Goal: Transaction & Acquisition: Purchase product/service

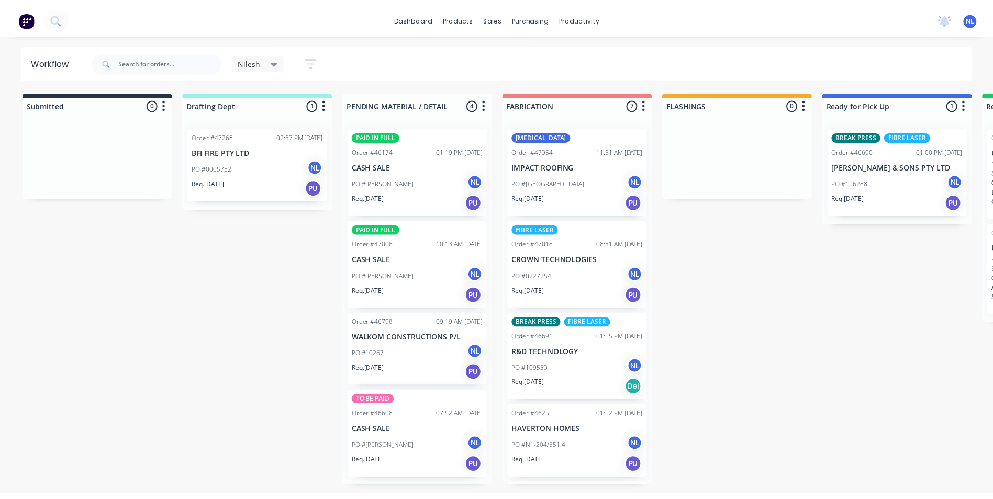
scroll to position [284, 0]
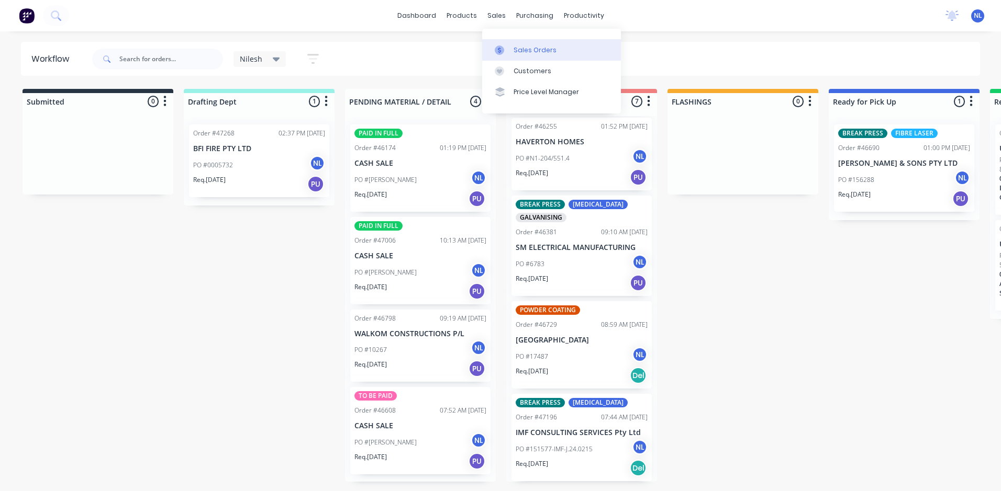
click at [510, 40] on link "Sales Orders" at bounding box center [551, 49] width 139 height 21
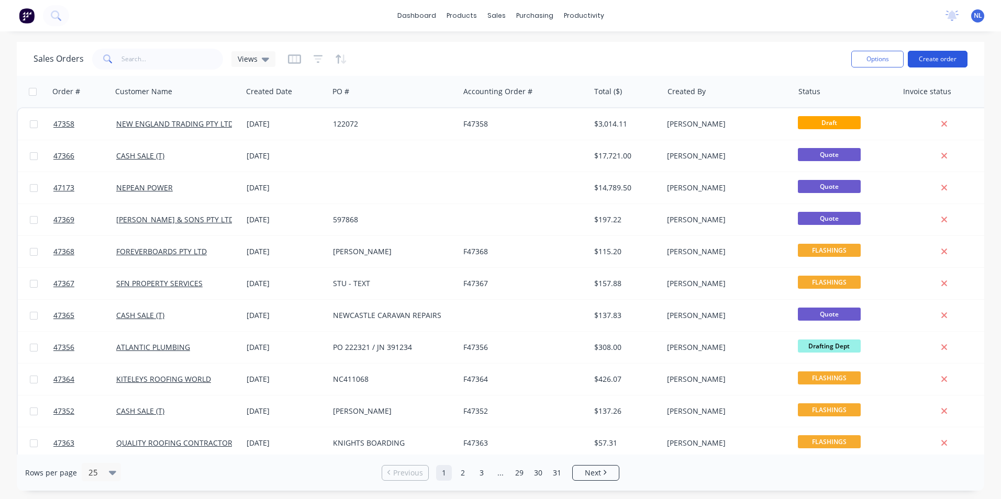
click at [938, 55] on button "Create order" at bounding box center [938, 59] width 60 height 17
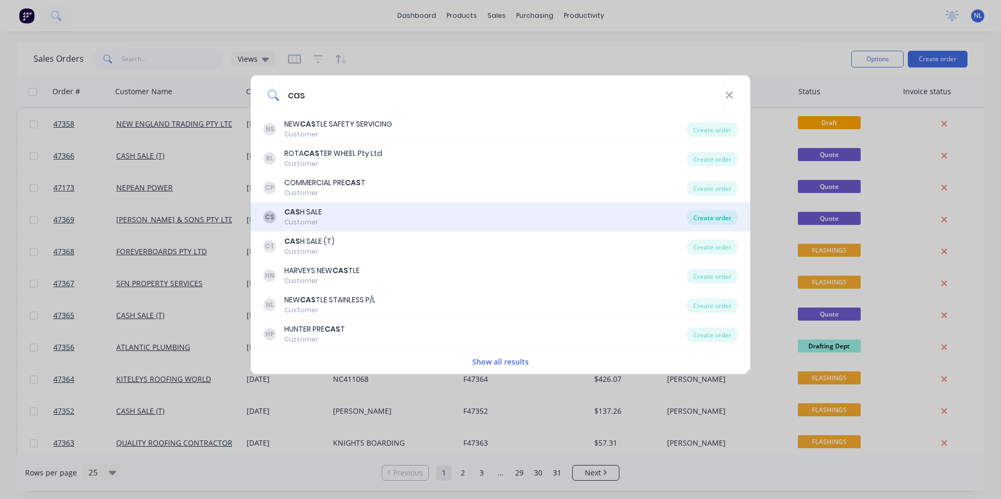
type input "cas"
click at [695, 216] on div "Create order" at bounding box center [712, 217] width 51 height 15
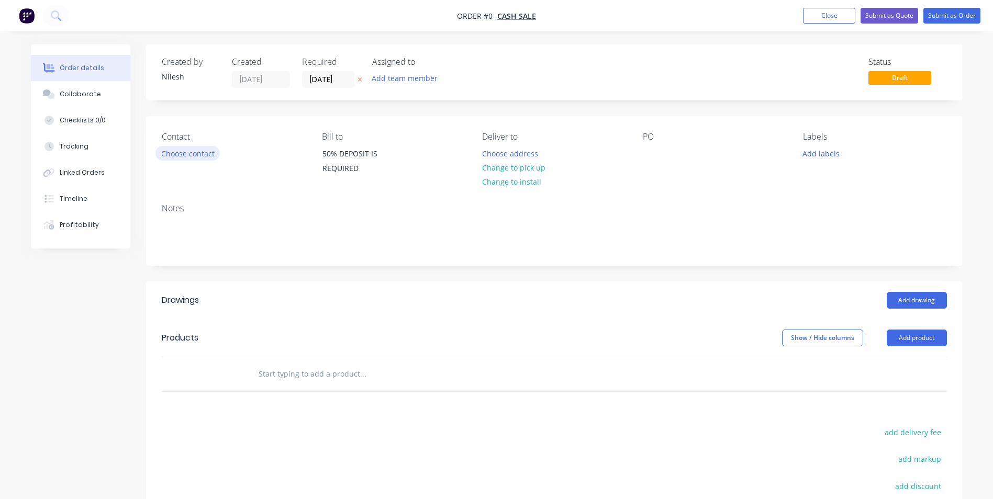
click at [195, 148] on button "Choose contact" at bounding box center [187, 153] width 64 height 14
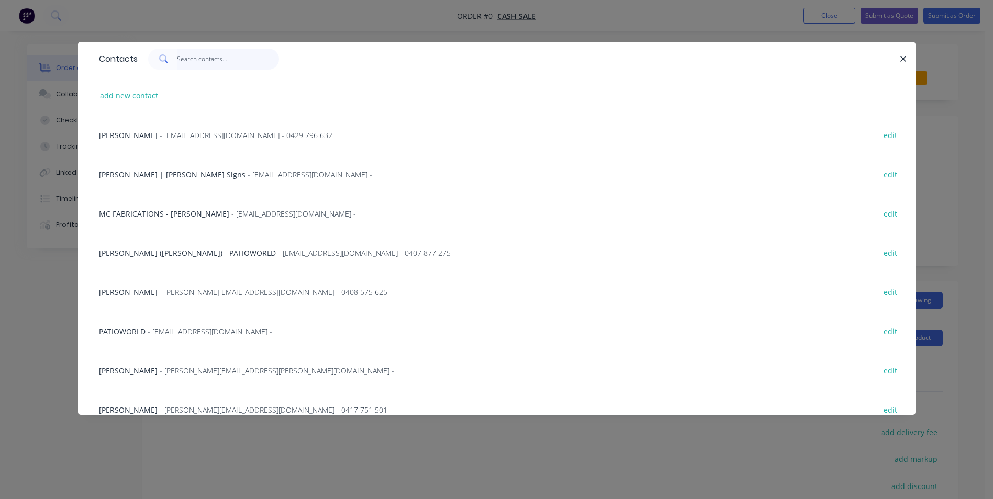
click at [265, 66] on input "text" at bounding box center [228, 59] width 102 height 21
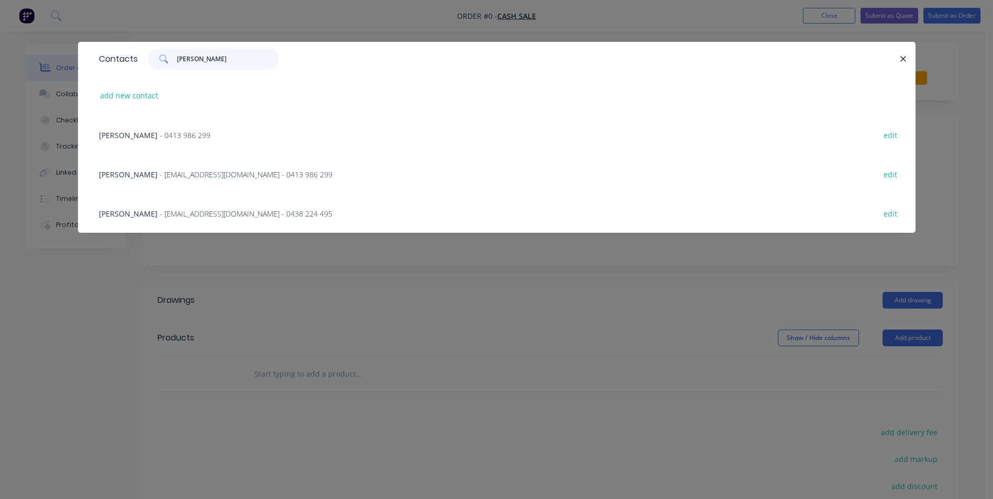
type input "[PERSON_NAME]"
click at [888, 212] on button "edit" at bounding box center [890, 213] width 25 height 14
select select "AU"
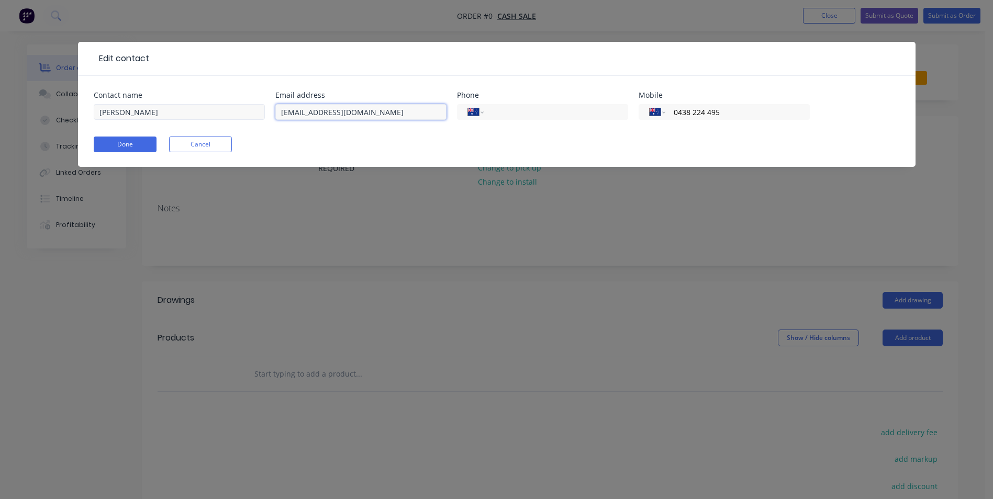
drag, startPoint x: 385, startPoint y: 112, endPoint x: 138, endPoint y: 117, distance: 247.6
click at [138, 117] on div "Contact name [PERSON_NAME] Email address [EMAIL_ADDRESS][DOMAIN_NAME] Phone Int…" at bounding box center [497, 112] width 806 height 41
drag, startPoint x: 373, startPoint y: 106, endPoint x: 376, endPoint y: 113, distance: 8.2
click at [373, 105] on input "[EMAIL_ADDRESS][DOMAIN_NAME]" at bounding box center [360, 112] width 171 height 16
paste input "[EMAIL_ADDRESS][DOMAIN_NAME]"
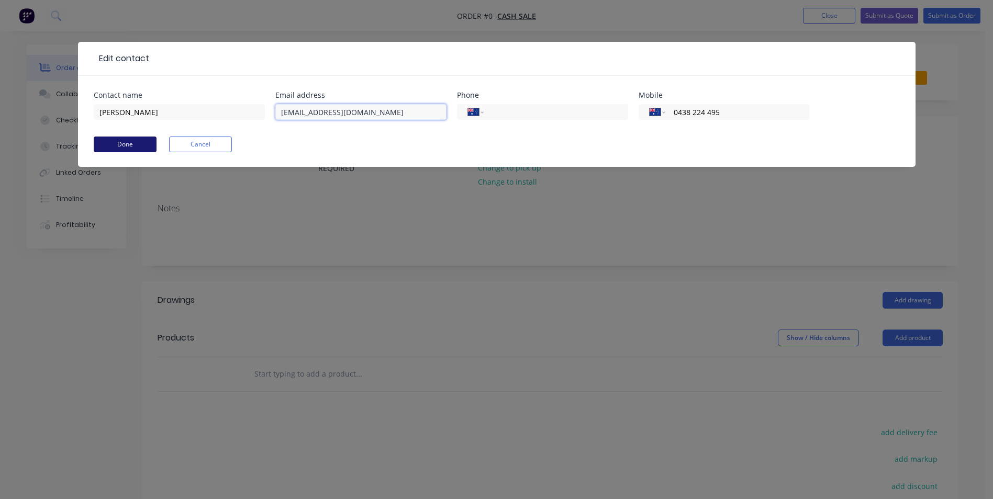
type input "[EMAIL_ADDRESS][DOMAIN_NAME]"
click at [128, 139] on button "Done" at bounding box center [125, 145] width 63 height 16
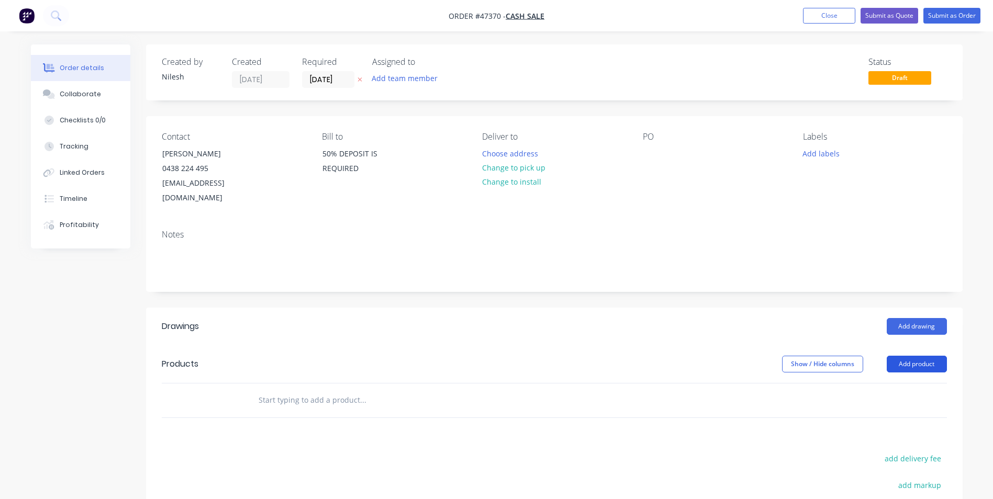
click at [921, 356] on button "Add product" at bounding box center [917, 364] width 60 height 17
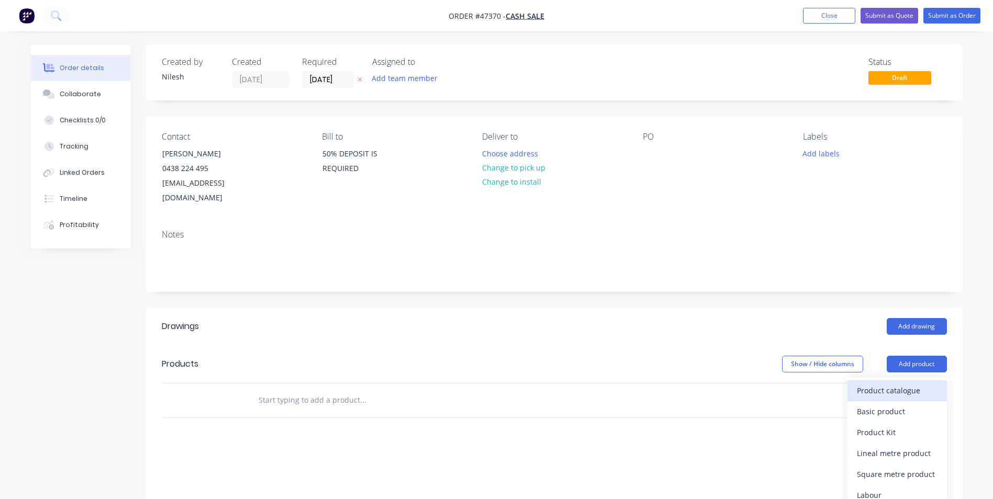
click at [894, 384] on div "Product catalogue" at bounding box center [897, 390] width 81 height 15
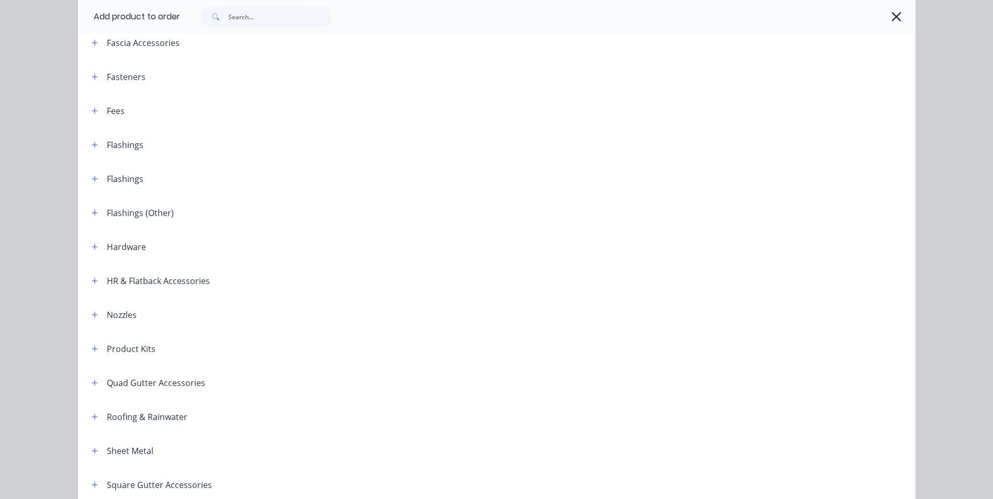
scroll to position [240, 0]
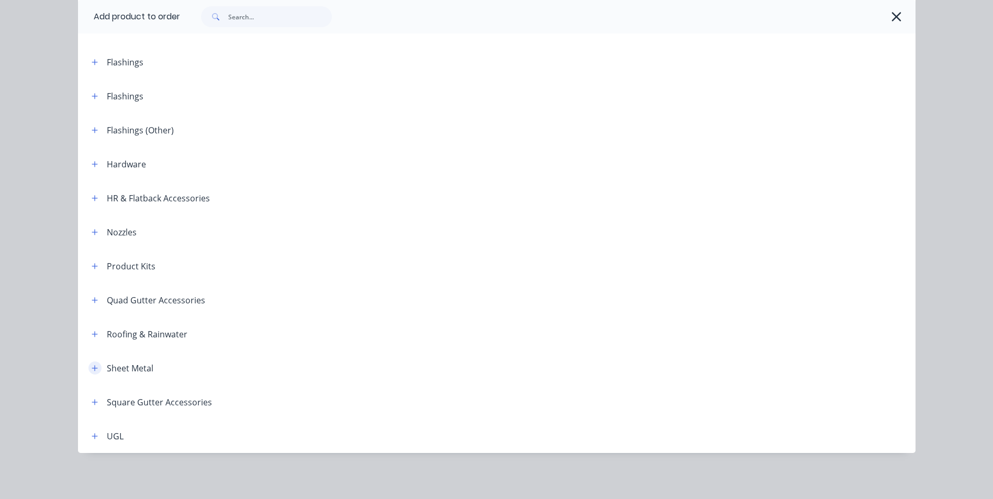
click at [93, 362] on button "button" at bounding box center [94, 368] width 13 height 13
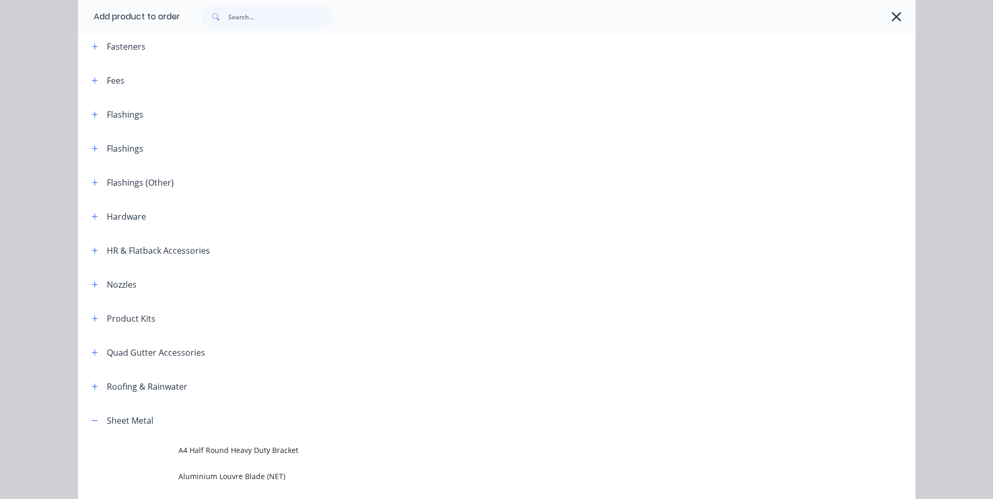
scroll to position [0, 0]
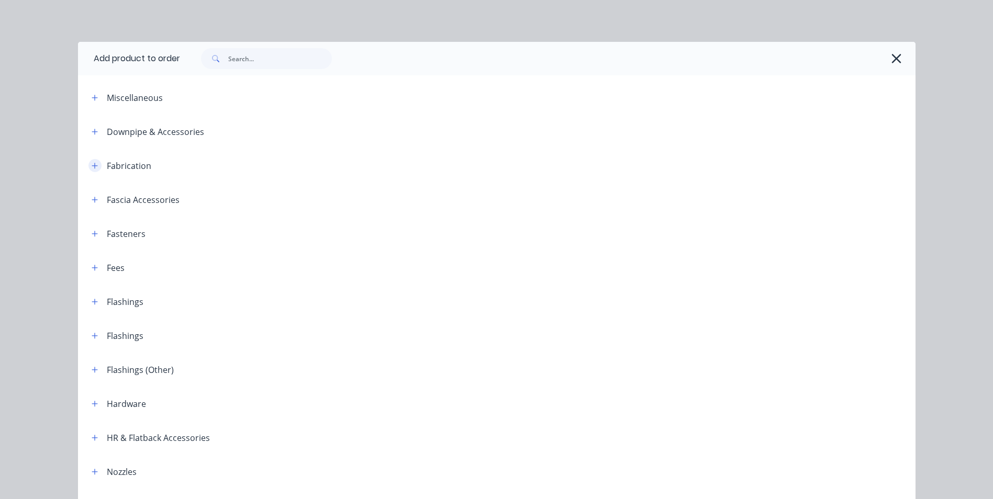
click at [88, 166] on button "button" at bounding box center [94, 165] width 13 height 13
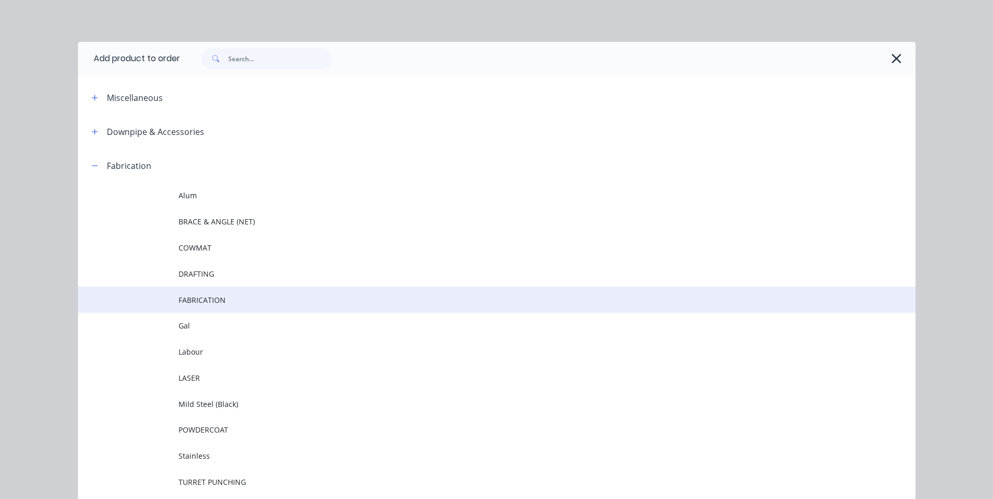
scroll to position [157, 0]
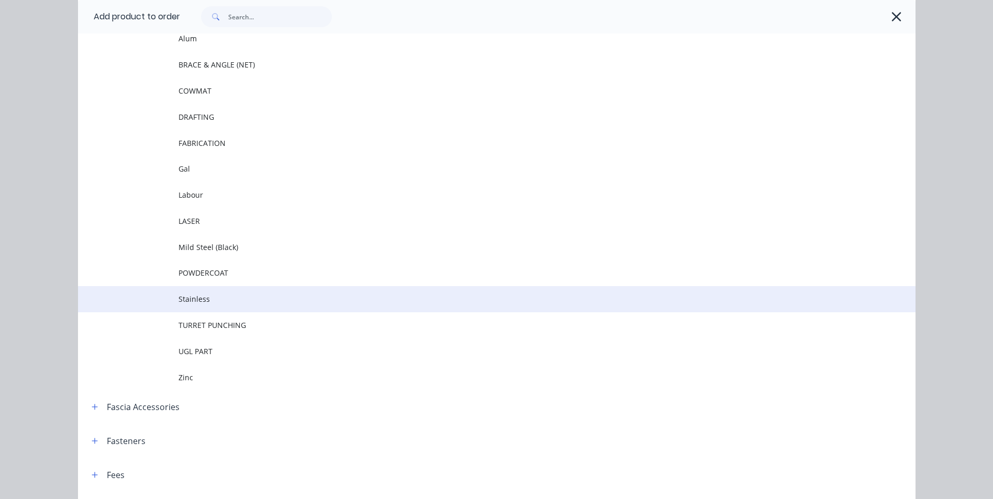
click at [209, 301] on span "Stainless" at bounding box center [472, 299] width 589 height 11
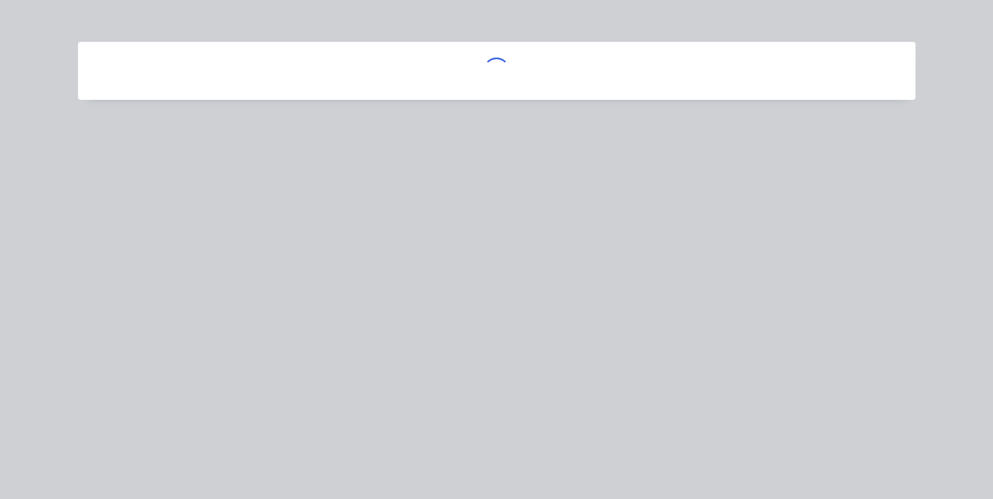
scroll to position [0, 0]
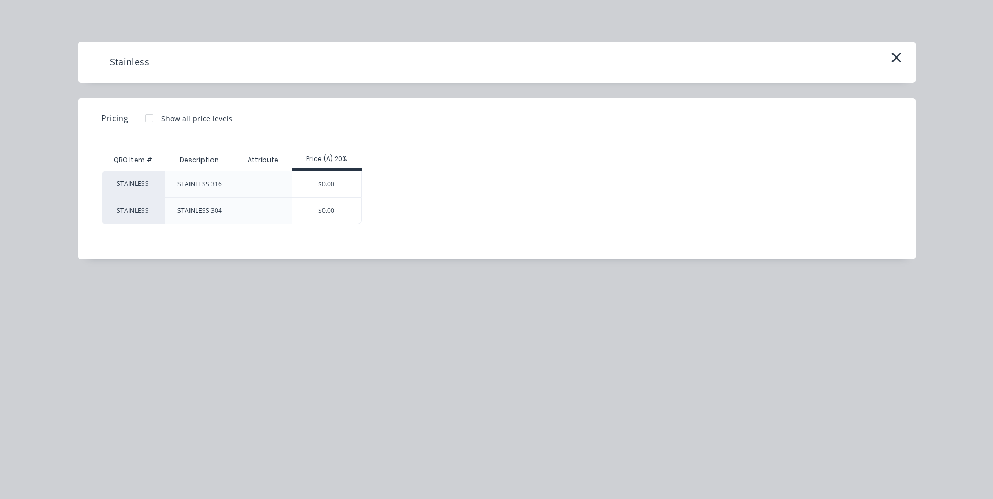
click at [887, 56] on div "Stainless" at bounding box center [497, 62] width 806 height 20
click at [889, 56] on div "Stainless" at bounding box center [496, 62] width 837 height 41
click at [891, 60] on icon "button" at bounding box center [896, 57] width 11 height 15
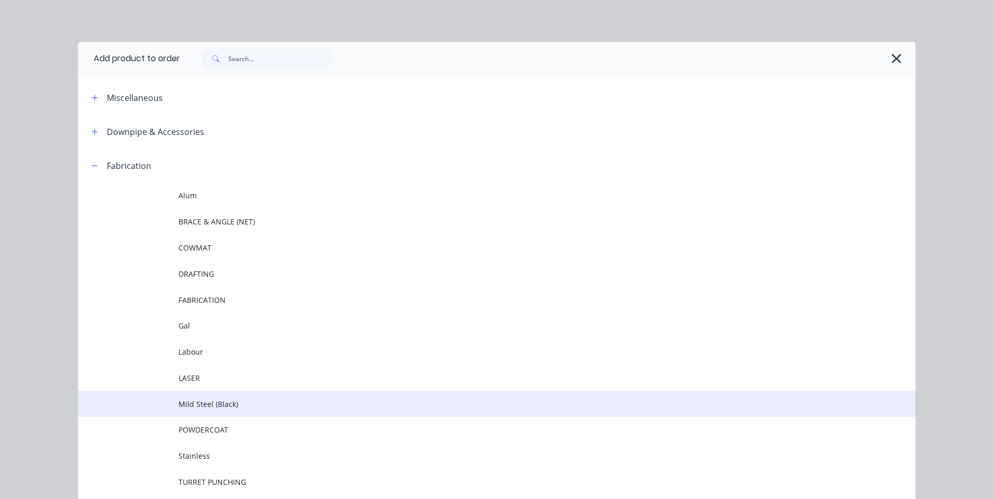
scroll to position [52, 0]
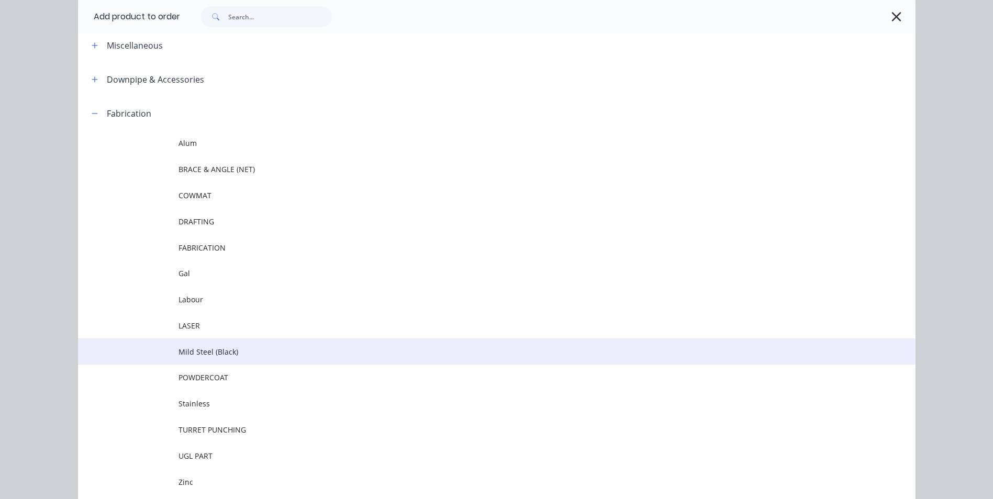
click at [234, 347] on span "Mild Steel (Black)" at bounding box center [472, 351] width 589 height 11
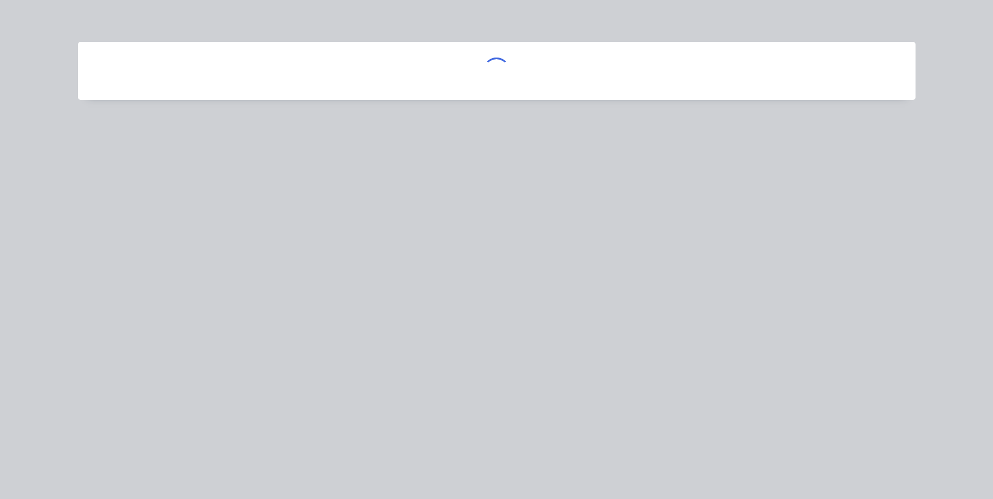
scroll to position [0, 0]
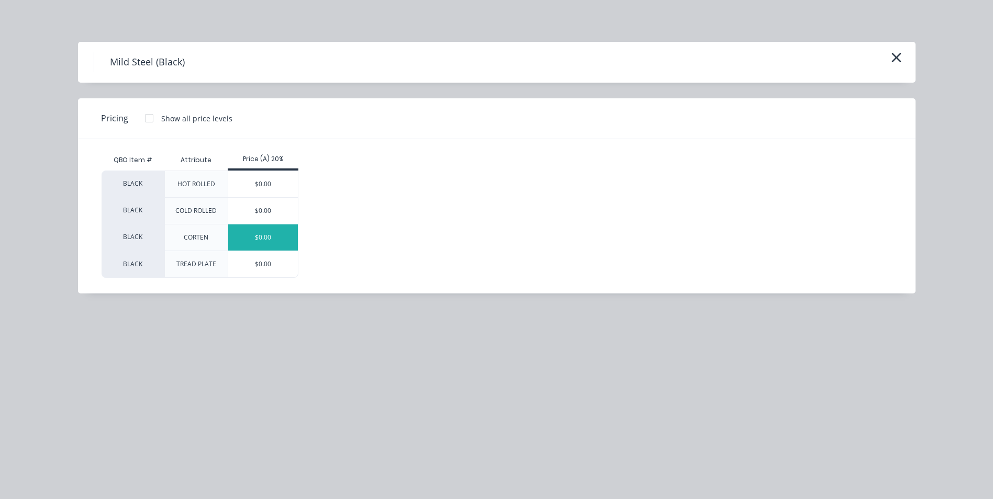
click at [284, 241] on div "$0.00" at bounding box center [263, 238] width 70 height 26
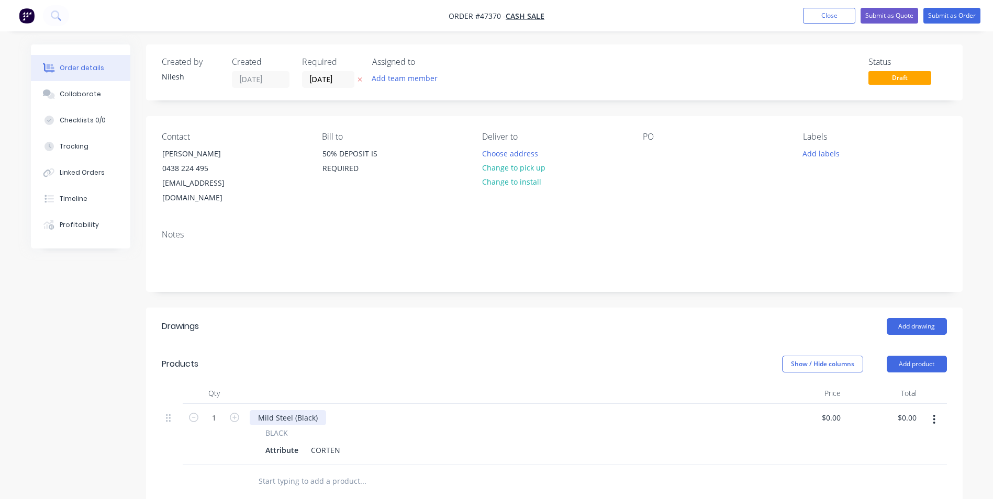
click at [310, 410] on div "Mild Steel (Black)" at bounding box center [288, 417] width 76 height 15
drag, startPoint x: 319, startPoint y: 399, endPoint x: 198, endPoint y: 399, distance: 120.4
click at [198, 404] on div "1 Mild Steel (Black) BLACK Attribute CORTEN $0.00 $0.00 $0.00 $0.00" at bounding box center [554, 434] width 785 height 61
copy div "BEE HOTEL- SHELVES"
click at [429, 410] on div "BEE HOTEL- SHELVES" at bounding box center [507, 417] width 515 height 15
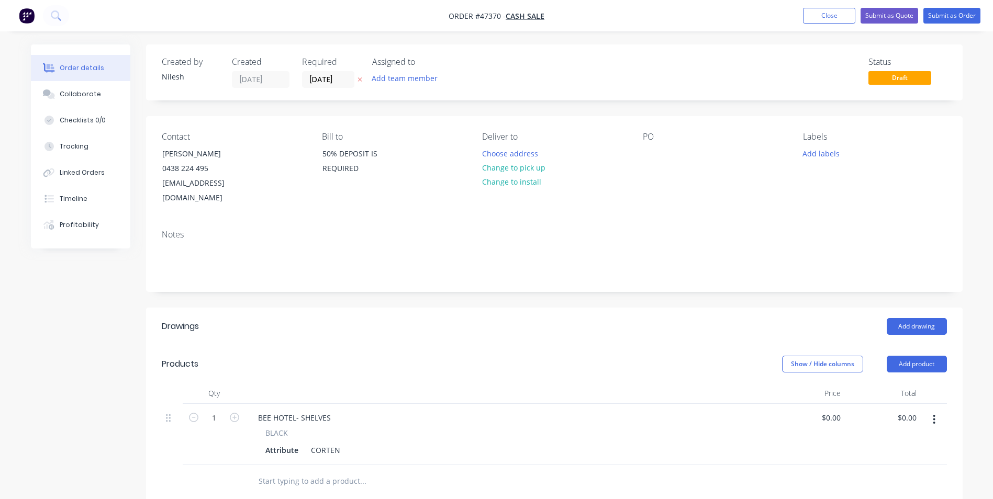
click at [932, 410] on button "button" at bounding box center [934, 419] width 25 height 19
click at [885, 461] on div "Duplicate" at bounding box center [897, 468] width 81 height 15
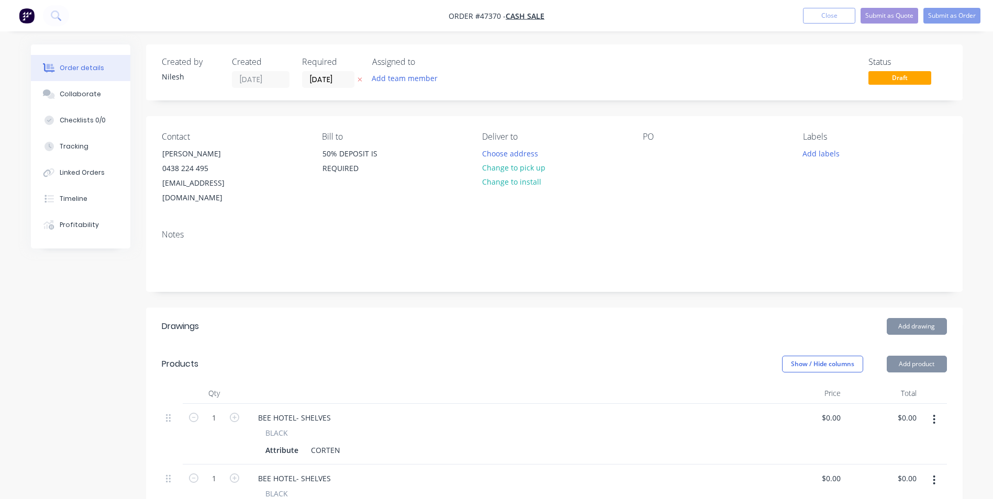
scroll to position [105, 0]
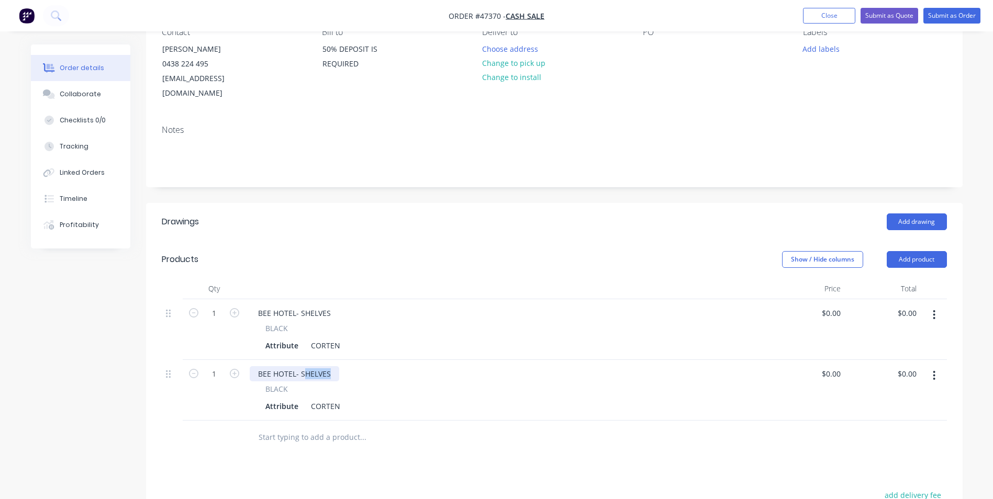
drag, startPoint x: 338, startPoint y: 356, endPoint x: 303, endPoint y: 363, distance: 35.7
click at [303, 366] on div "BEE HOTEL- SHELVES" at bounding box center [295, 373] width 90 height 15
click at [931, 366] on button "button" at bounding box center [934, 375] width 25 height 19
click at [890, 417] on div "Duplicate" at bounding box center [897, 424] width 81 height 15
drag, startPoint x: 323, startPoint y: 420, endPoint x: 298, endPoint y: 423, distance: 25.3
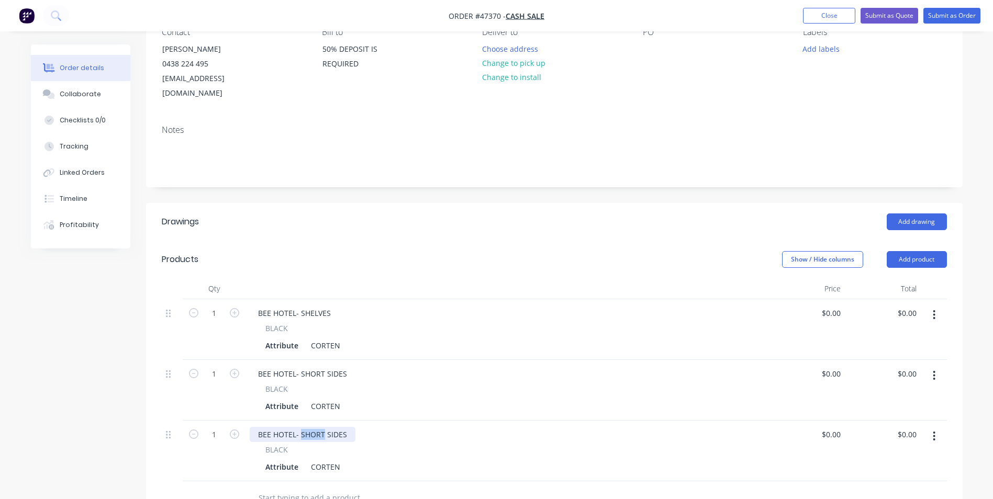
click at [298, 427] on div "BEE HOTEL- SHORT SIDES" at bounding box center [303, 434] width 106 height 15
click at [561, 427] on div "BEE HOTEL-LONG SIDES" at bounding box center [507, 434] width 515 height 15
click at [300, 427] on div "BEE HOTEL-LONG SIDES" at bounding box center [300, 434] width 100 height 15
click at [933, 431] on icon "button" at bounding box center [934, 437] width 3 height 12
click at [887, 477] on div "Duplicate" at bounding box center [897, 484] width 81 height 15
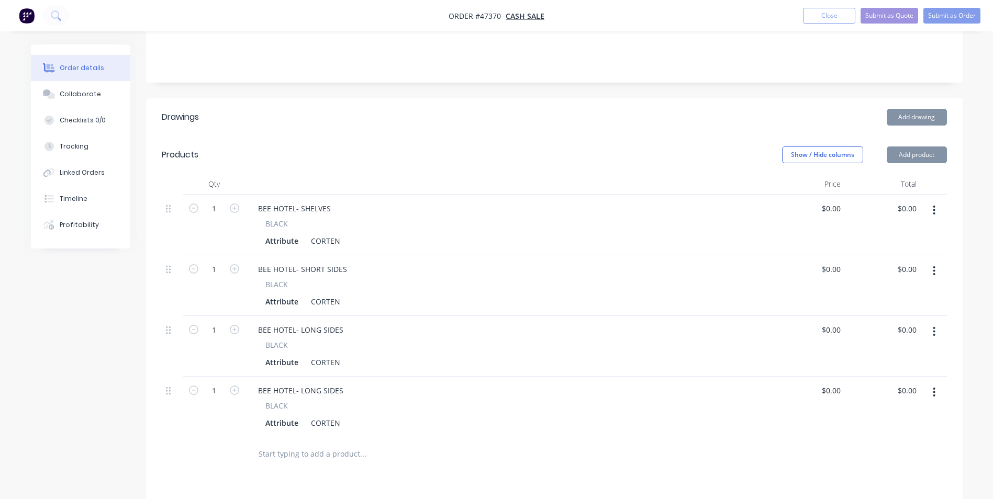
scroll to position [262, 0]
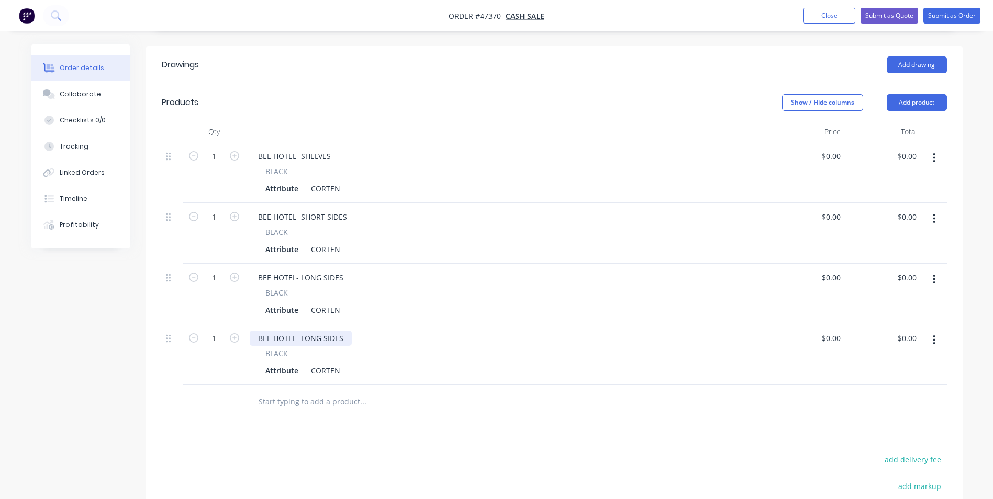
click at [345, 331] on div "BEE HOTEL- LONG SIDES" at bounding box center [301, 338] width 102 height 15
drag, startPoint x: 322, startPoint y: 327, endPoint x: 300, endPoint y: 327, distance: 22.0
click at [300, 331] on div "BEE HOTEL- LONG SIDES" at bounding box center [301, 338] width 102 height 15
drag, startPoint x: 318, startPoint y: 260, endPoint x: 303, endPoint y: 260, distance: 15.7
click at [303, 270] on div "BEE HOTEL- LONG SIDES" at bounding box center [301, 277] width 102 height 15
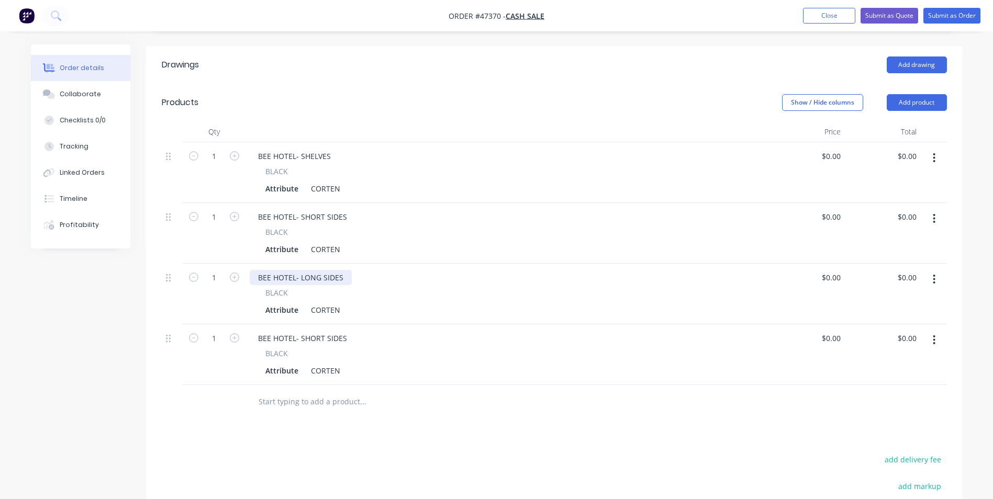
click at [303, 270] on div "BEE HOTEL- LONG SIDES" at bounding box center [301, 277] width 102 height 15
drag, startPoint x: 298, startPoint y: 265, endPoint x: 303, endPoint y: 264, distance: 5.3
click at [303, 270] on div "BEE HOTEL- LONG SIDES" at bounding box center [301, 277] width 102 height 15
click at [320, 270] on div "BEE HOTEL- LONG SIDES" at bounding box center [301, 277] width 102 height 15
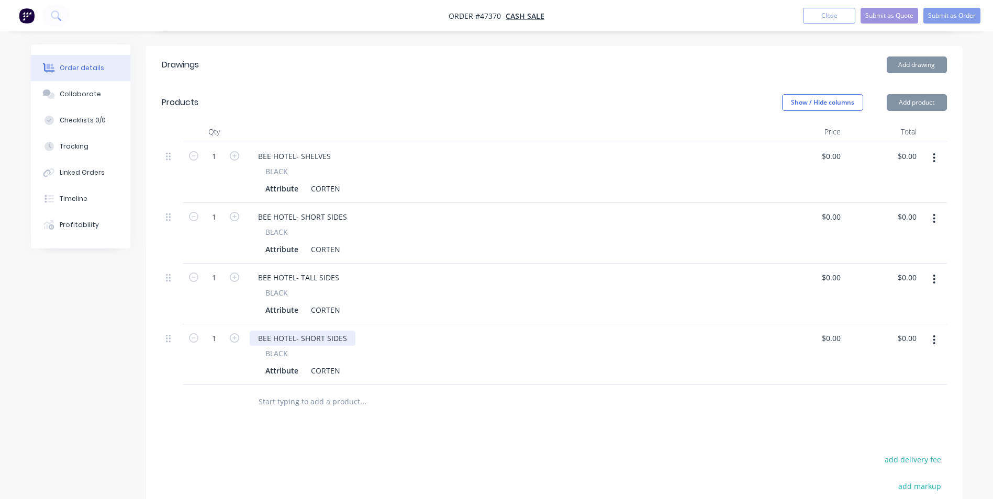
click at [331, 331] on div "BEE HOTEL- SHORT SIDES" at bounding box center [303, 338] width 106 height 15
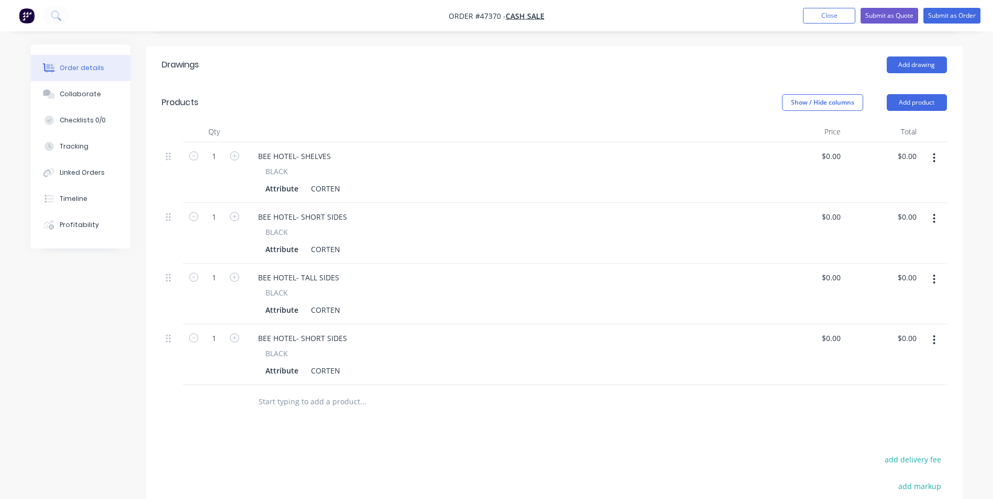
click at [935, 334] on icon "button" at bounding box center [934, 340] width 3 height 12
click at [927, 381] on div "Duplicate" at bounding box center [897, 388] width 81 height 15
drag, startPoint x: 346, startPoint y: 387, endPoint x: 314, endPoint y: 386, distance: 32.5
click at [314, 391] on div "BEE HOTEL- SHORT SIDES" at bounding box center [303, 398] width 106 height 15
drag, startPoint x: 348, startPoint y: 323, endPoint x: 326, endPoint y: 326, distance: 21.6
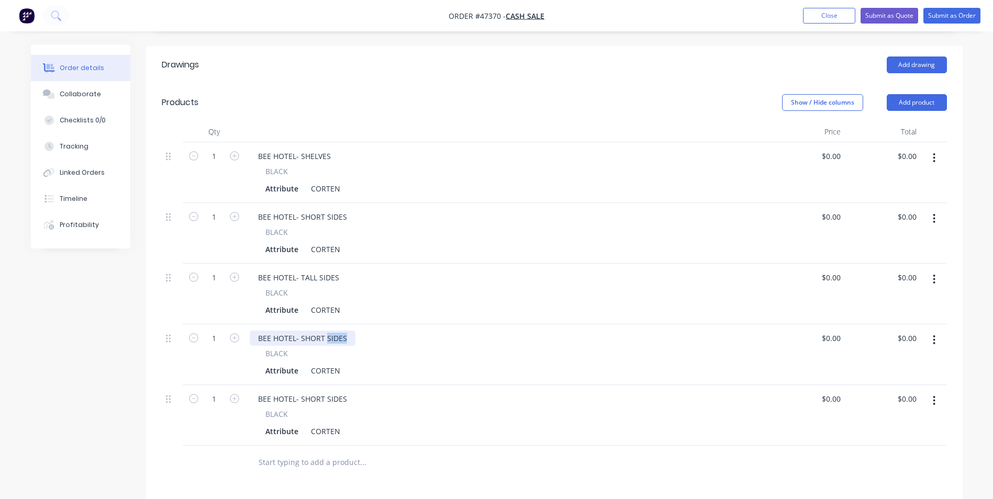
click at [326, 331] on div "BEE HOTEL- SHORT SIDES" at bounding box center [303, 338] width 106 height 15
click at [318, 331] on div "BEE HOTEL- SHORT SIDES" at bounding box center [303, 338] width 106 height 15
drag, startPoint x: 342, startPoint y: 324, endPoint x: 325, endPoint y: 324, distance: 16.7
click at [325, 331] on div "BEE HOTEL- SHORT SIDES" at bounding box center [303, 338] width 106 height 15
click at [333, 331] on div "BEE HOTEL- SHORT SIDES" at bounding box center [303, 338] width 106 height 15
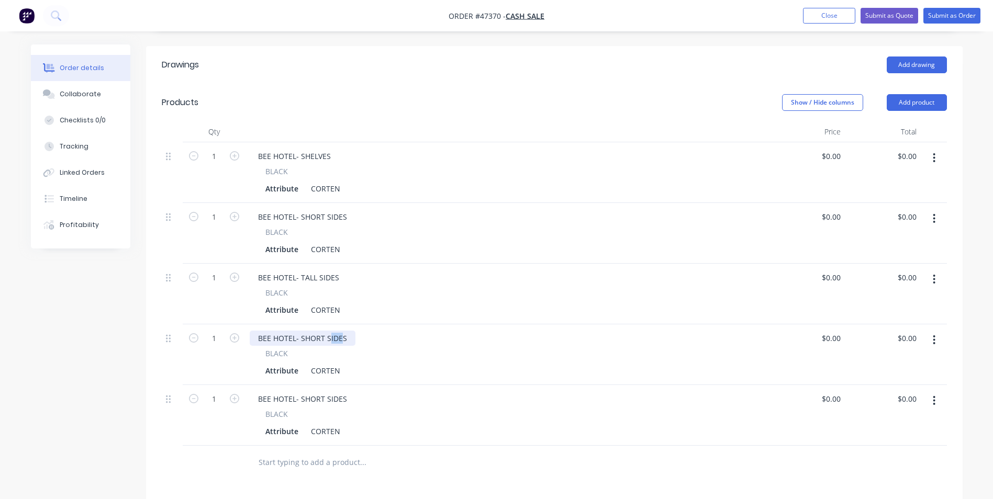
drag, startPoint x: 342, startPoint y: 321, endPoint x: 330, endPoint y: 321, distance: 12.6
click at [330, 331] on div "BEE HOTEL- SHORT SIDES" at bounding box center [303, 338] width 106 height 15
click at [342, 331] on div "BEE HOTEL- SHORT SIDES" at bounding box center [303, 338] width 106 height 15
drag, startPoint x: 344, startPoint y: 321, endPoint x: 326, endPoint y: 321, distance: 18.3
click at [326, 331] on div "BEE HOTEL- SHORT SIDES" at bounding box center [303, 338] width 106 height 15
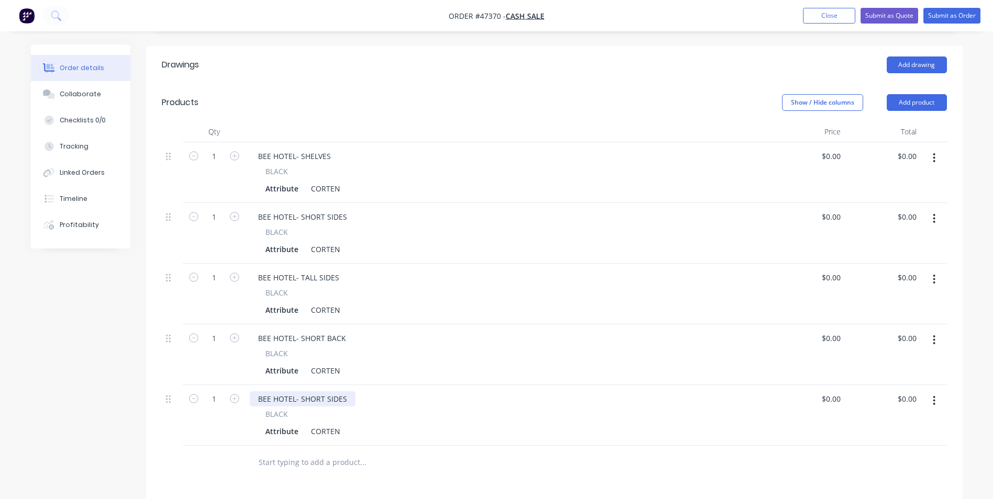
click at [346, 391] on div "BEE HOTEL- SHORT SIDES" at bounding box center [303, 398] width 106 height 15
drag, startPoint x: 349, startPoint y: 383, endPoint x: 260, endPoint y: 395, distance: 89.2
click at [260, 395] on div "BEE HOTEL- SHORT SIDES BLACK Attribute CORTEN" at bounding box center [506, 415] width 523 height 61
click at [399, 424] on div "Attribute CORTEN" at bounding box center [505, 431] width 488 height 15
click at [930, 391] on button "button" at bounding box center [934, 400] width 25 height 19
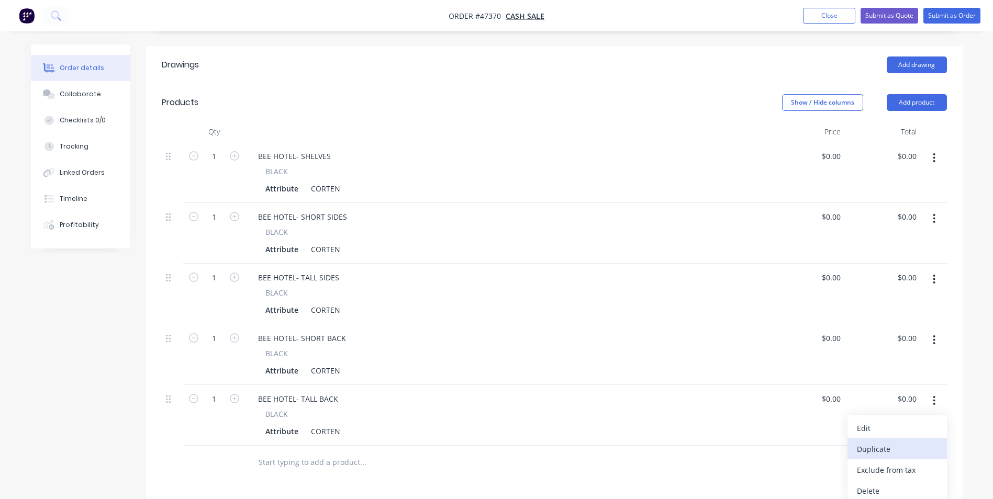
click at [880, 442] on div "Duplicate" at bounding box center [897, 449] width 81 height 15
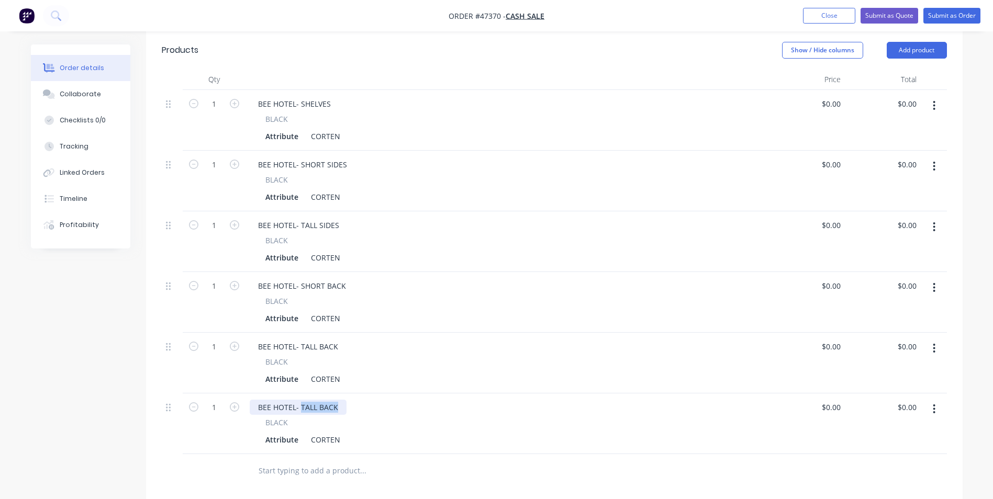
drag, startPoint x: 338, startPoint y: 397, endPoint x: 301, endPoint y: 399, distance: 36.7
click at [301, 400] on div "BEE HOTEL- TALL BACK" at bounding box center [298, 407] width 97 height 15
click at [529, 394] on div "BEE HOTEL- BEE RESIN BLACK Attribute CORTEN" at bounding box center [506, 424] width 523 height 61
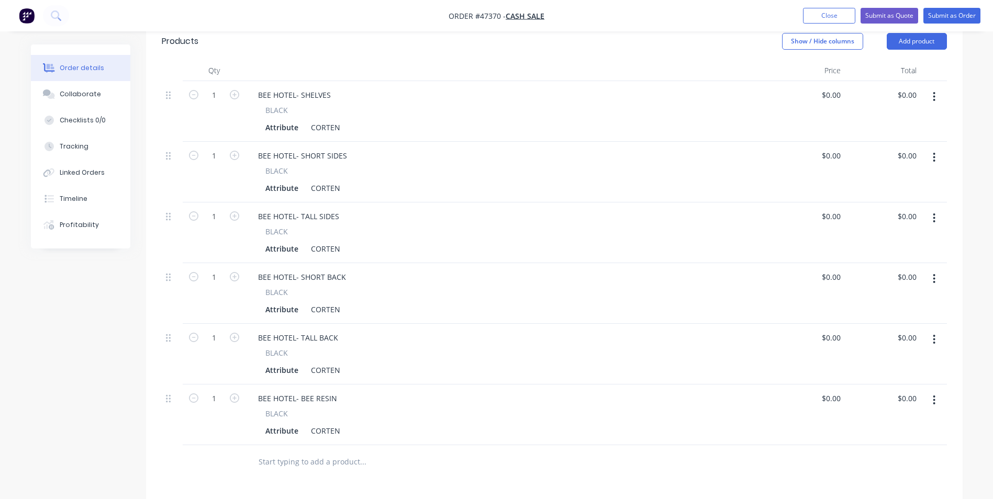
scroll to position [271, 0]
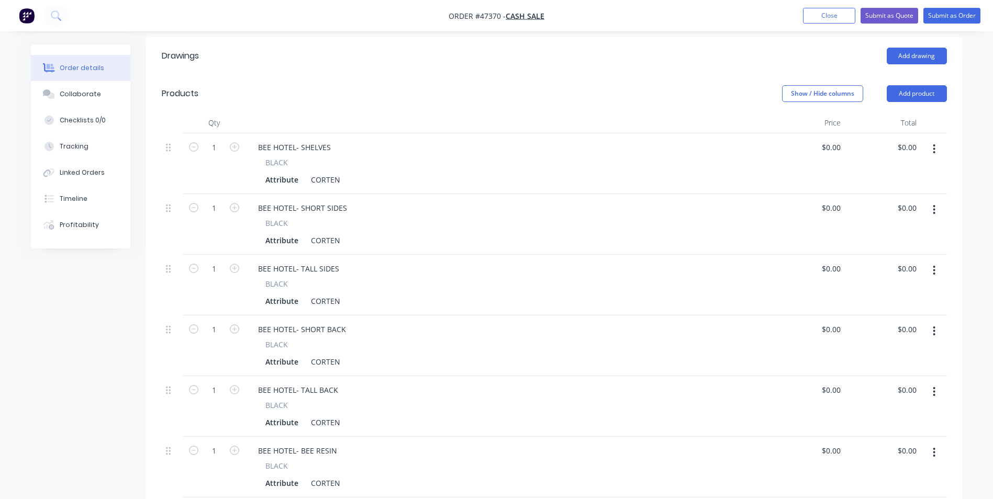
click at [933, 447] on icon "button" at bounding box center [934, 453] width 3 height 12
click at [883, 491] on div "Duplicate" at bounding box center [897, 501] width 81 height 15
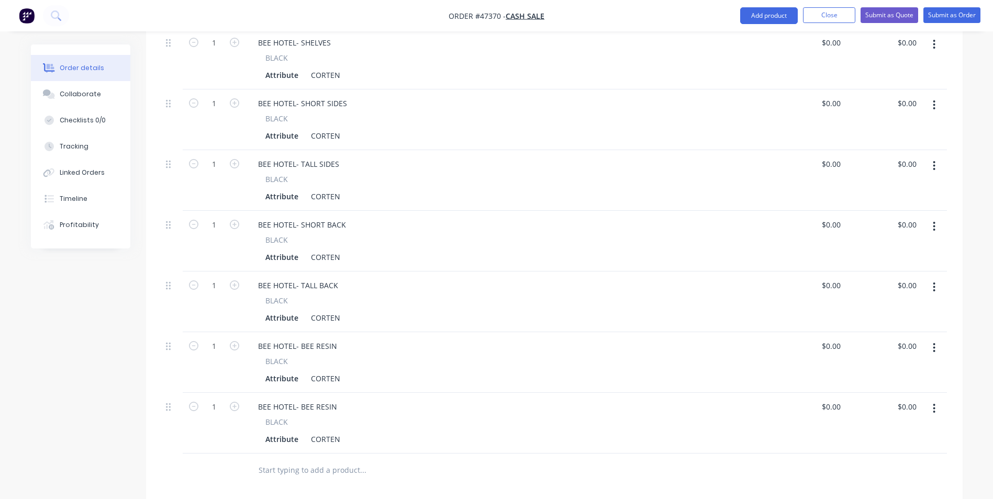
scroll to position [428, 0]
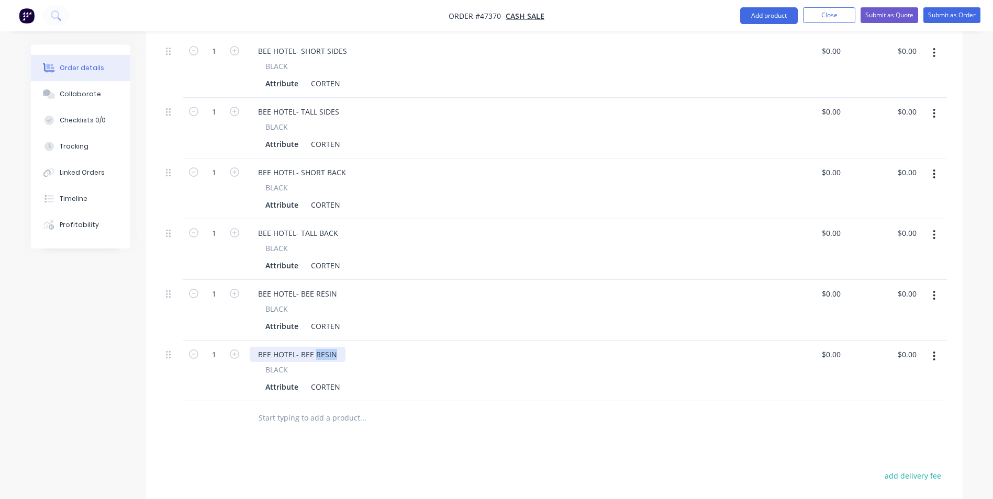
drag, startPoint x: 335, startPoint y: 342, endPoint x: 316, endPoint y: 342, distance: 19.9
click at [316, 347] on div "BEE HOTEL- BEE RESIN" at bounding box center [298, 354] width 96 height 15
click at [451, 364] on div "BLACK" at bounding box center [507, 369] width 484 height 11
click at [930, 347] on button "button" at bounding box center [934, 356] width 25 height 19
click at [899, 397] on div "Duplicate" at bounding box center [897, 404] width 81 height 15
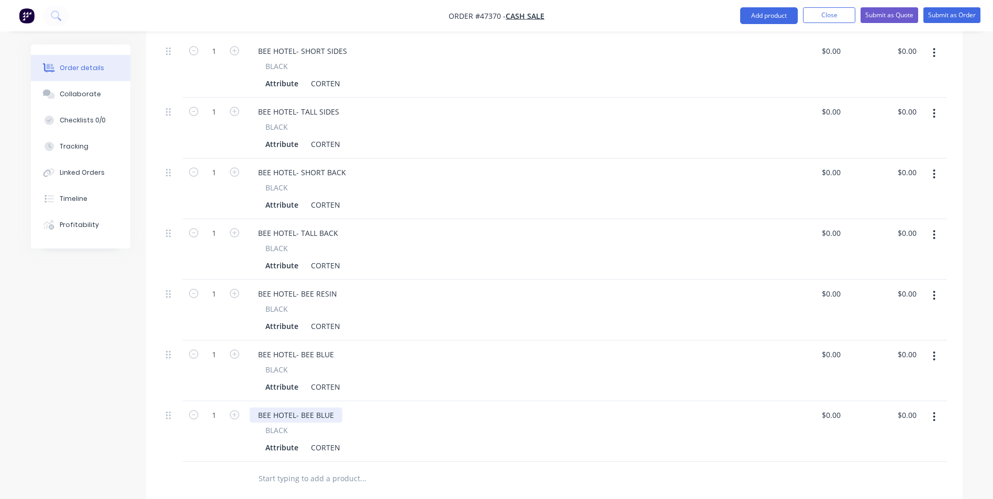
click at [338, 408] on div "BEE HOTEL- BEE BLUE" at bounding box center [296, 415] width 93 height 15
click at [411, 379] on div "Attribute CORTEN" at bounding box center [505, 386] width 488 height 15
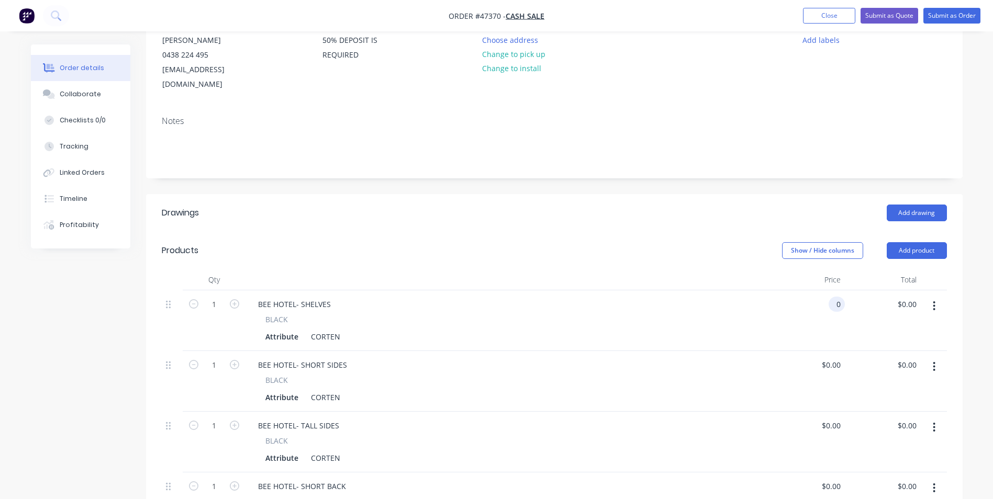
click at [840, 297] on input "0" at bounding box center [839, 304] width 12 height 15
type input "$4.00"
click at [663, 314] on div "BLACK Attribute CORTEN" at bounding box center [507, 329] width 515 height 30
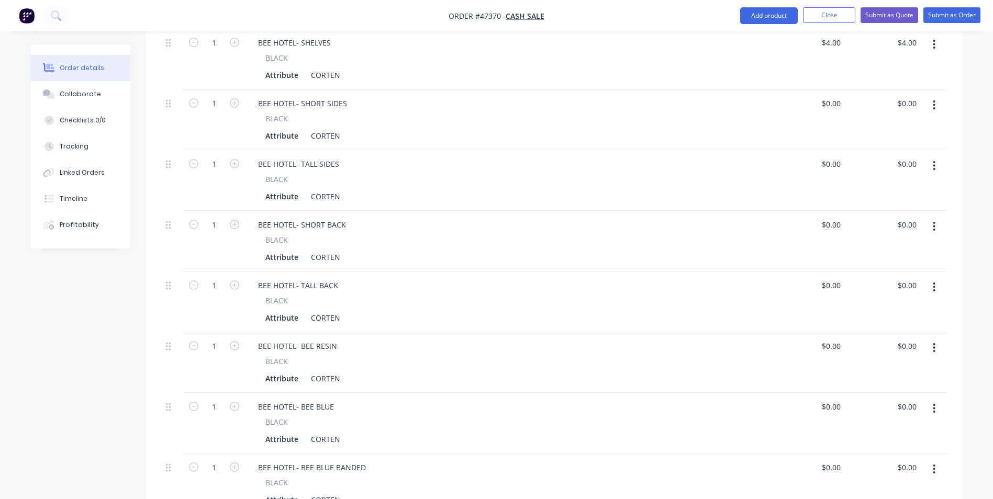
scroll to position [323, 0]
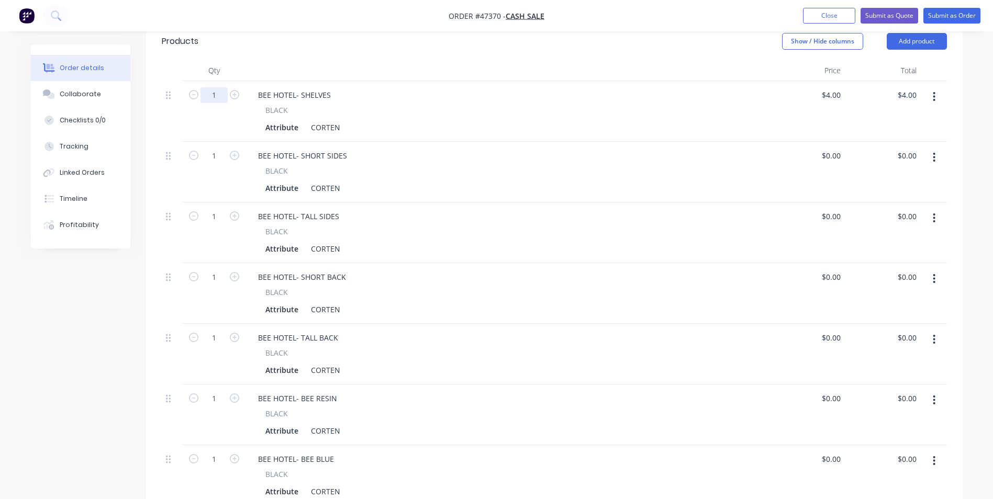
click at [220, 87] on input "1" at bounding box center [213, 95] width 27 height 16
type input "4"
type input "$16.00"
click at [651, 165] on div "BLACK" at bounding box center [507, 170] width 484 height 11
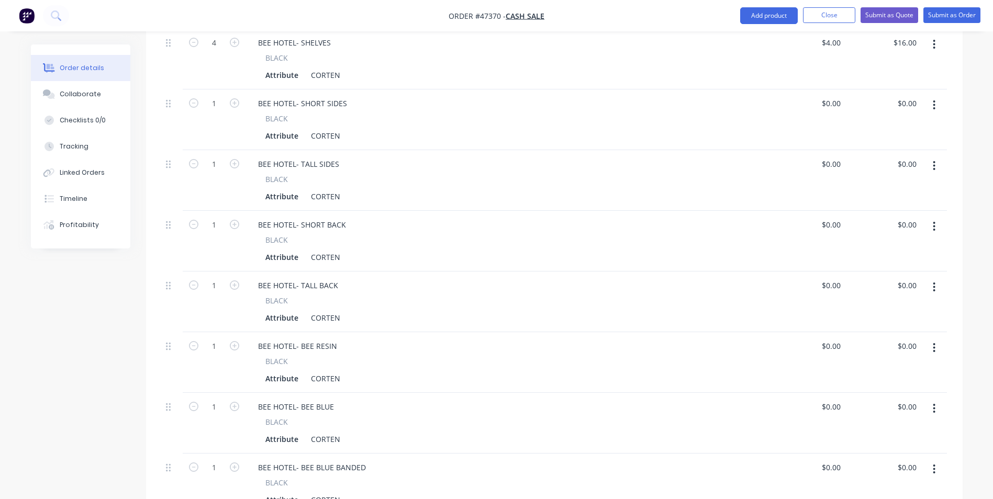
scroll to position [428, 0]
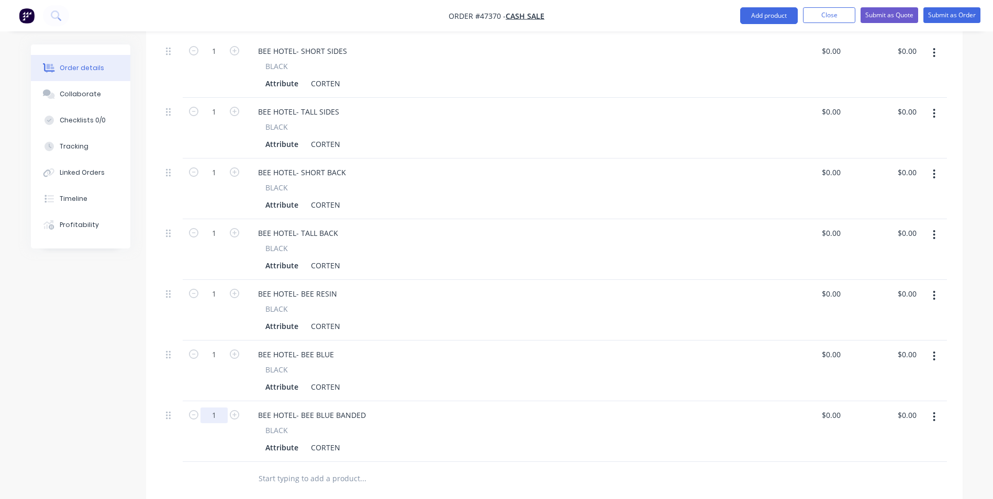
type input "2"
click at [501, 364] on div "BLACK" at bounding box center [507, 369] width 484 height 11
click at [508, 321] on div "BEE HOTEL- BEE RESIN BLACK Attribute CORTEN" at bounding box center [506, 310] width 523 height 61
click at [401, 319] on div "Attribute CORTEN" at bounding box center [505, 326] width 488 height 15
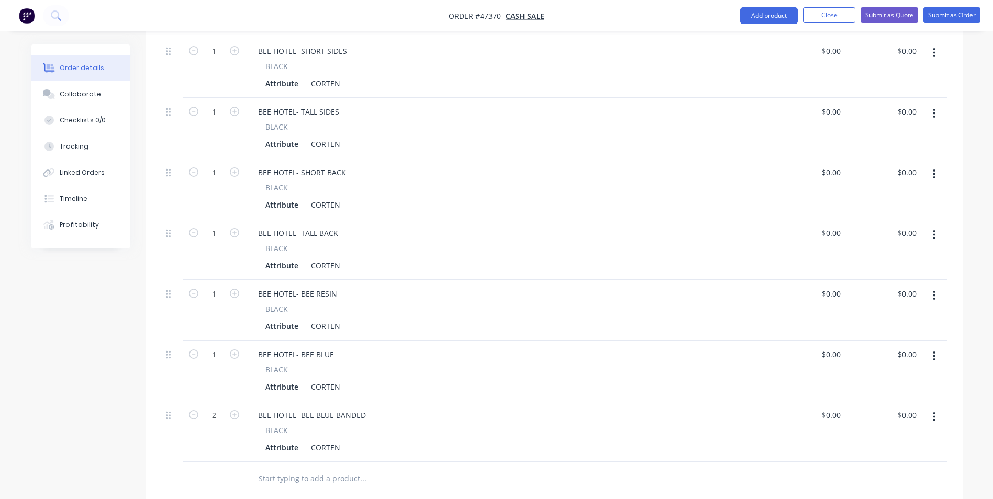
scroll to position [271, 0]
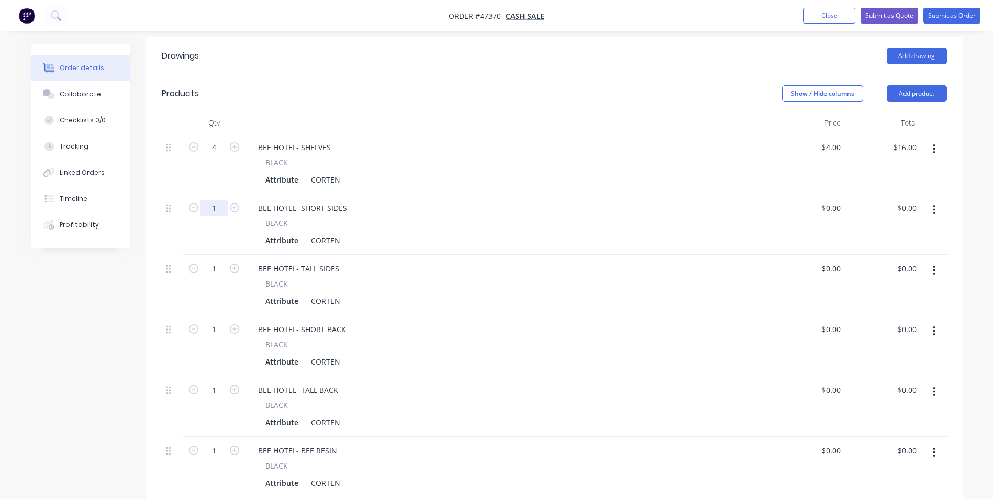
click at [221, 155] on input "1" at bounding box center [213, 148] width 27 height 16
type input "2"
drag, startPoint x: 460, startPoint y: 222, endPoint x: 178, endPoint y: 228, distance: 281.1
click at [450, 233] on div "Attribute CORTEN" at bounding box center [505, 240] width 488 height 15
click at [211, 155] on input "1" at bounding box center [213, 148] width 27 height 16
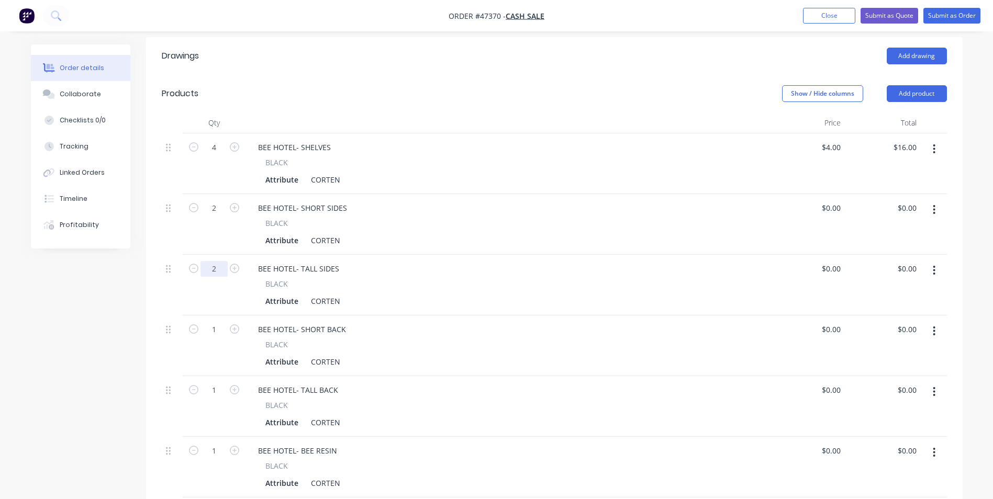
type input "2"
drag, startPoint x: 577, startPoint y: 255, endPoint x: 377, endPoint y: 309, distance: 207.1
click at [577, 261] on div "BEE HOTEL- TALL SIDES" at bounding box center [507, 268] width 515 height 15
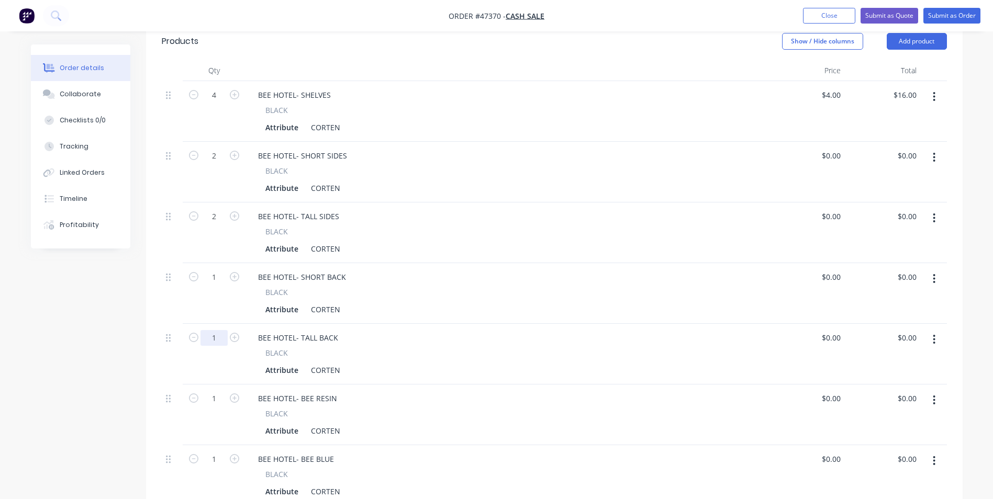
scroll to position [375, 0]
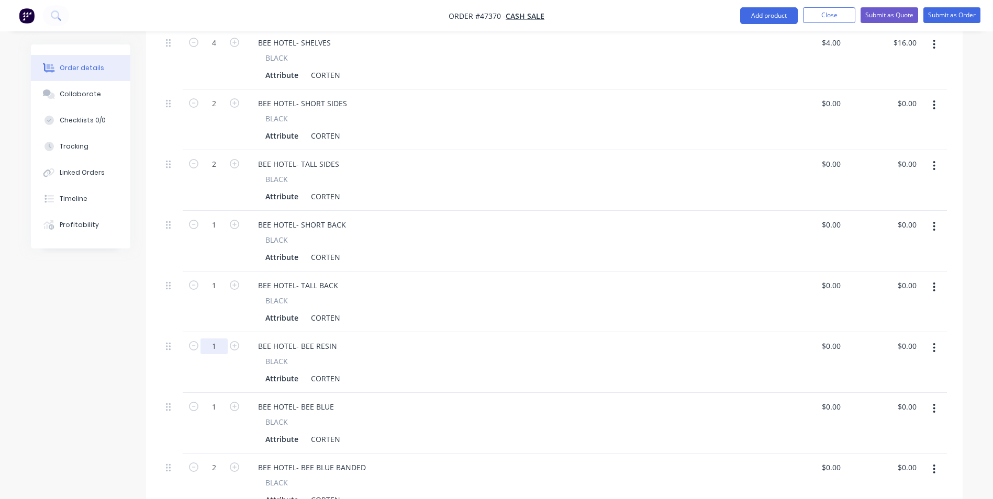
drag, startPoint x: 222, startPoint y: 332, endPoint x: 242, endPoint y: 329, distance: 20.2
click at [222, 51] on input "1" at bounding box center [213, 43] width 27 height 16
type input "3"
click at [530, 332] on div "BEE HOTEL- BEE RESIN BLACK Attribute CORTEN" at bounding box center [506, 362] width 523 height 61
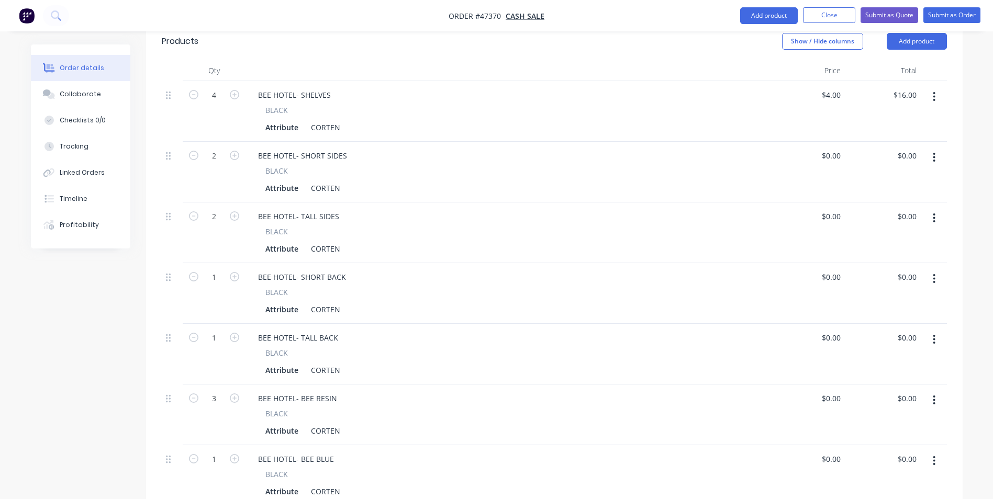
scroll to position [271, 0]
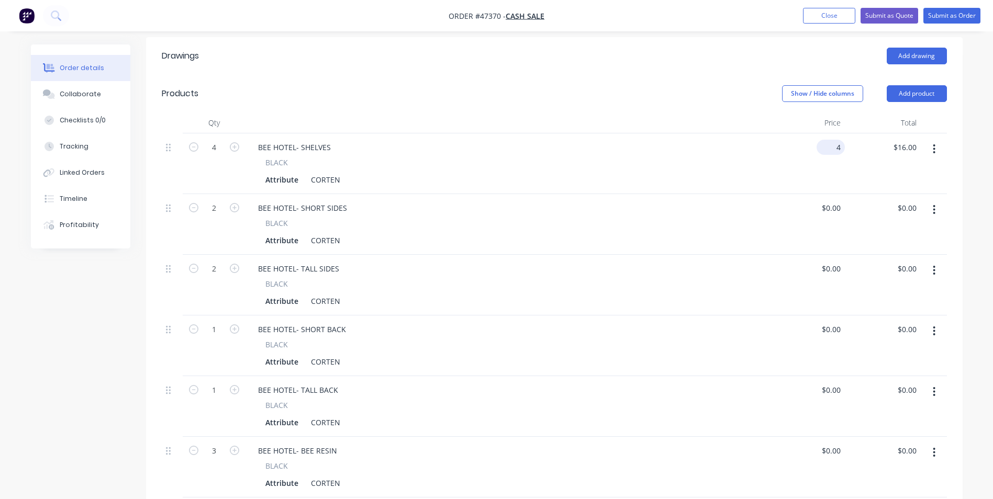
click at [834, 140] on input "4" at bounding box center [833, 147] width 24 height 15
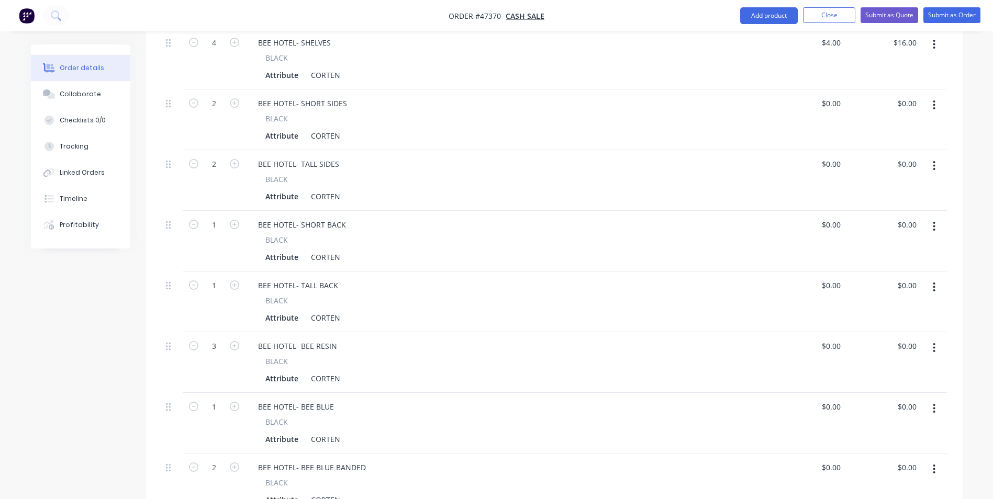
scroll to position [428, 0]
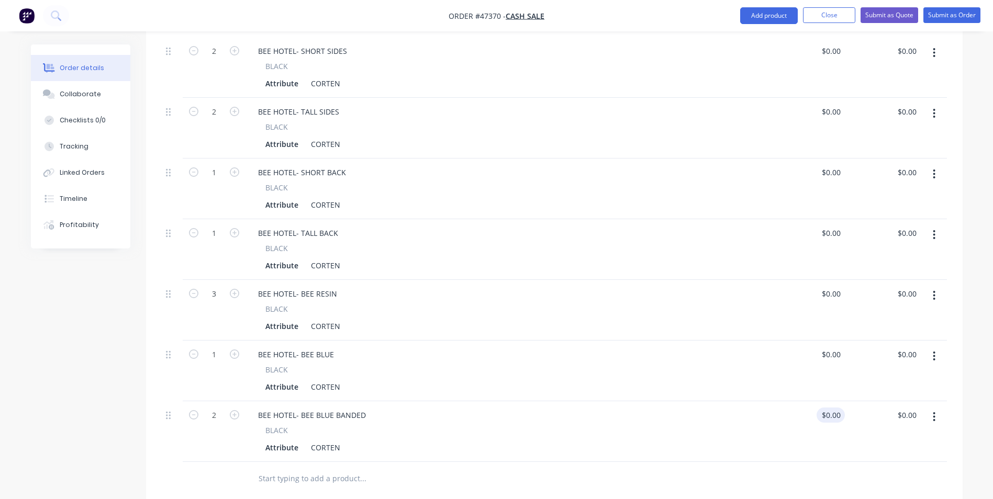
type input "$4.00"
type input "0"
click at [833, 408] on input "0" at bounding box center [833, 415] width 24 height 15
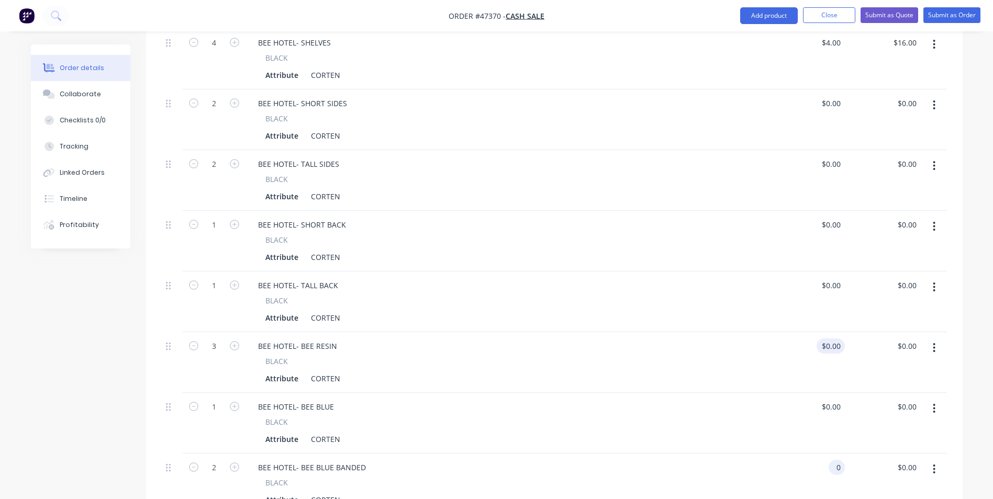
type input "0"
type input "$0.00"
click at [833, 339] on div "0 $0.00" at bounding box center [833, 346] width 24 height 15
type input "$10.82"
type input "$32.46"
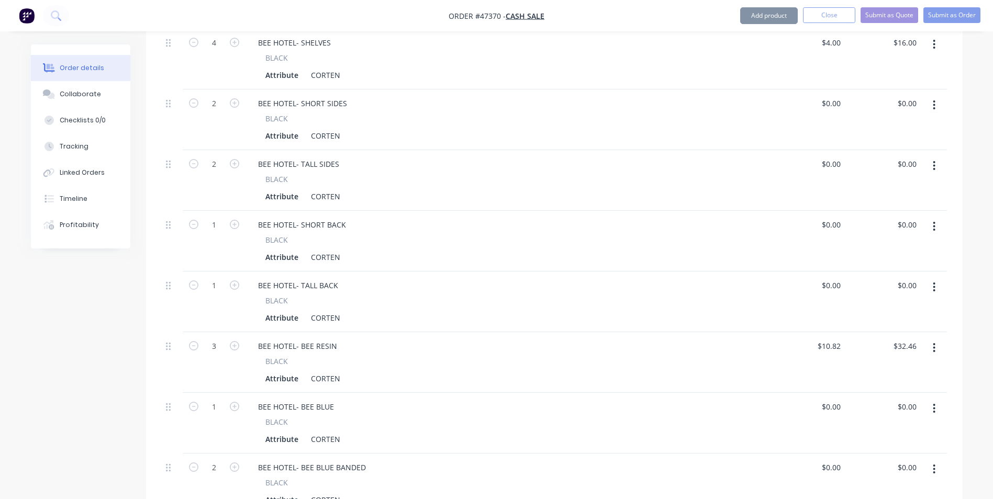
click at [739, 356] on div "BLACK Attribute CORTEN" at bounding box center [507, 371] width 515 height 30
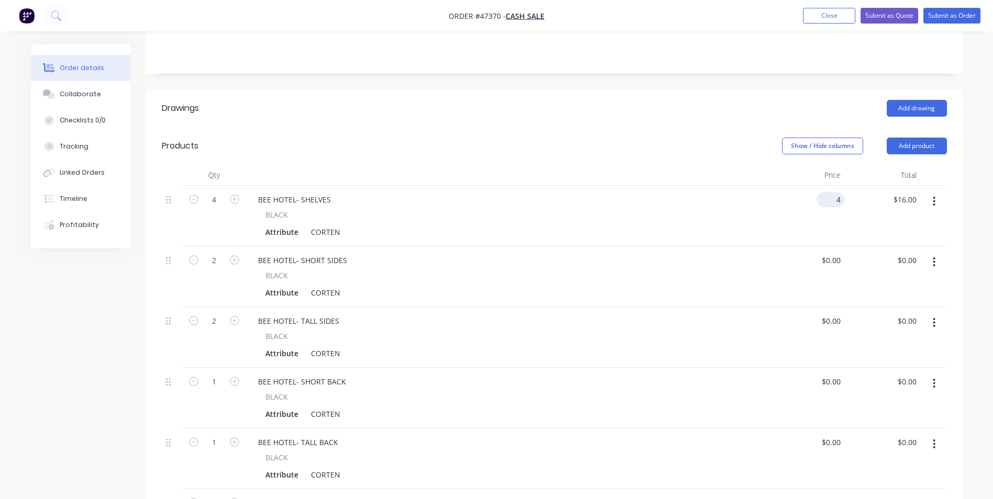
click at [837, 192] on input "4" at bounding box center [833, 199] width 24 height 15
type input "$26.80"
type input "$107.20"
drag, startPoint x: 629, startPoint y: 343, endPoint x: 806, endPoint y: 293, distance: 183.8
click at [630, 346] on div "Attribute CORTEN" at bounding box center [505, 353] width 488 height 15
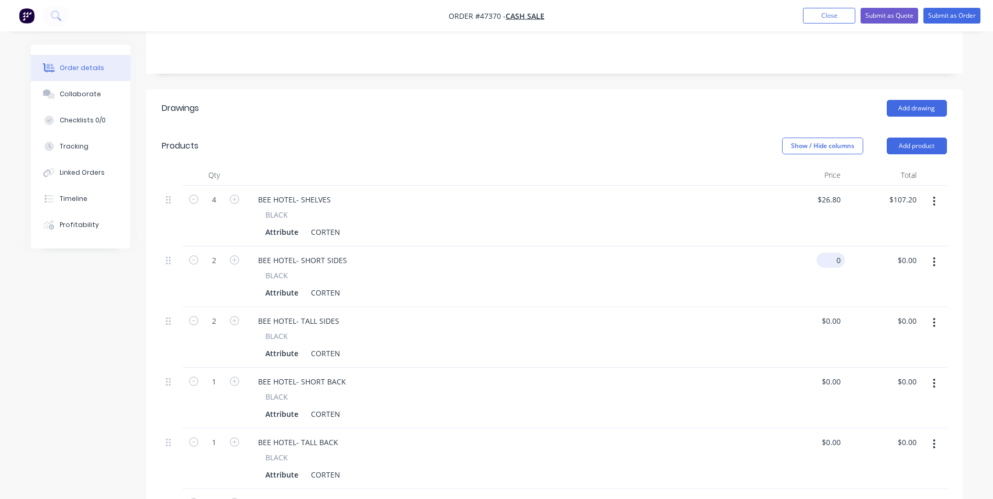
click at [836, 253] on input "0" at bounding box center [833, 260] width 24 height 15
type input "$89.14"
type input "$178.28"
click at [534, 412] on div "BEE HOTEL- SHORT BACK BLACK Attribute CORTEN" at bounding box center [506, 398] width 523 height 61
click at [839, 314] on input "0" at bounding box center [839, 321] width 12 height 15
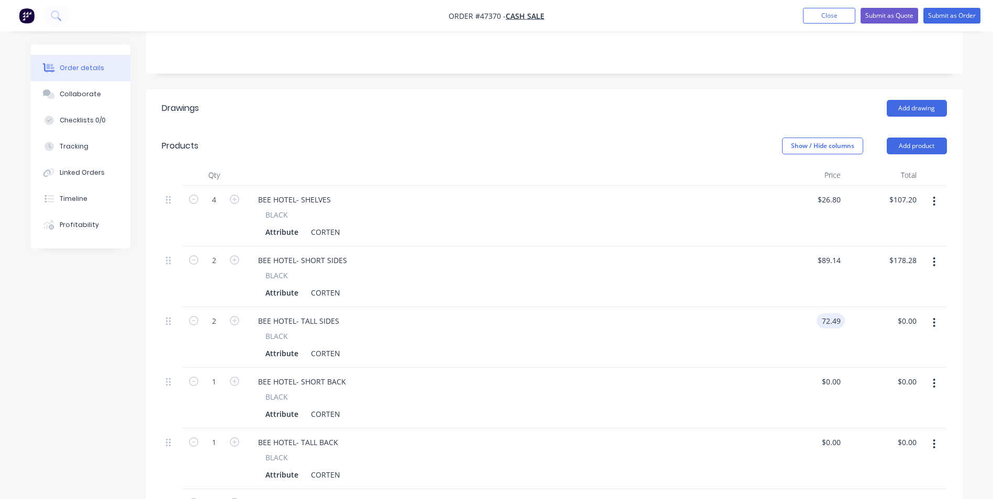
type input "$72.49"
type input "$144.98"
click at [712, 375] on div "BEE HOTEL- SHORT BACK BLACK Attribute CORTEN" at bounding box center [506, 398] width 523 height 61
click at [822, 368] on div "0 $0.00" at bounding box center [807, 398] width 76 height 61
type input "$148.69"
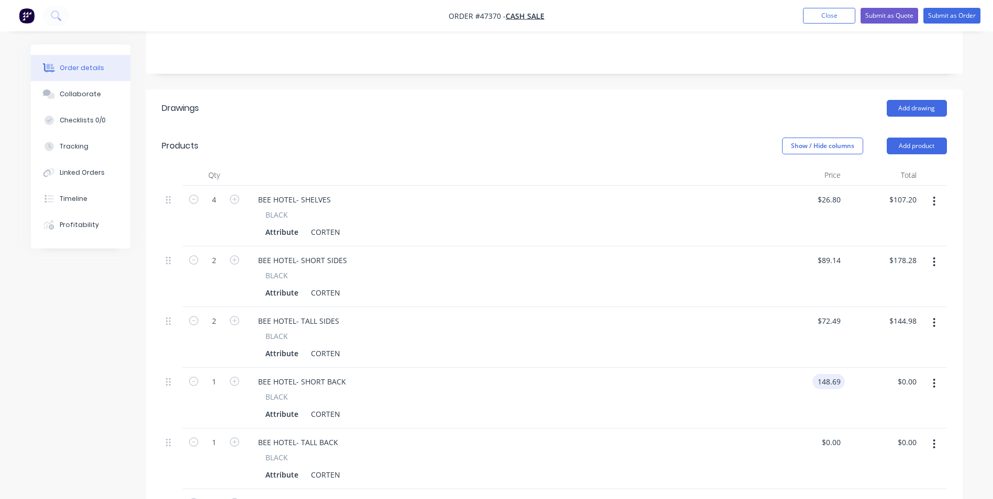
type input "$148.69"
click at [714, 374] on div "BEE HOTEL- SHORT BACK" at bounding box center [507, 381] width 515 height 15
click at [834, 435] on input "0" at bounding box center [839, 442] width 12 height 15
type input "$180.16"
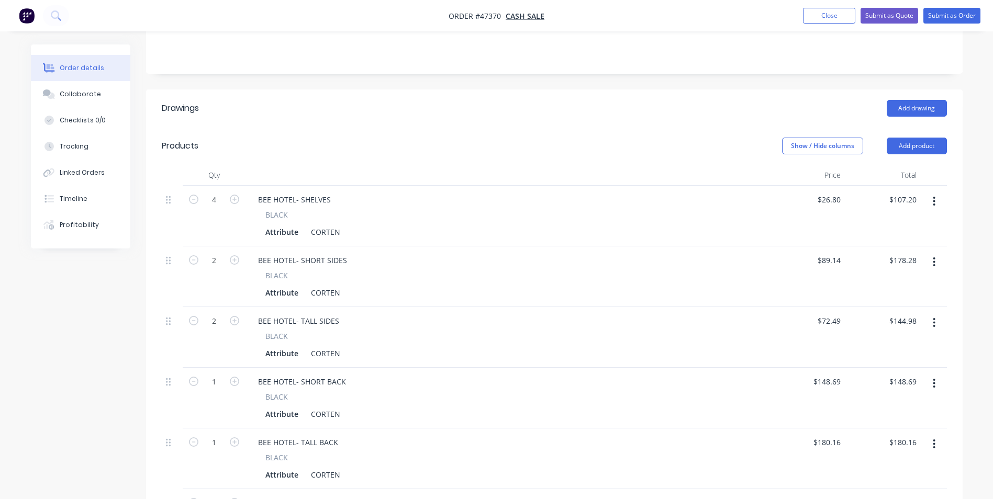
click at [700, 452] on div "BLACK Attribute CORTEN" at bounding box center [507, 467] width 515 height 30
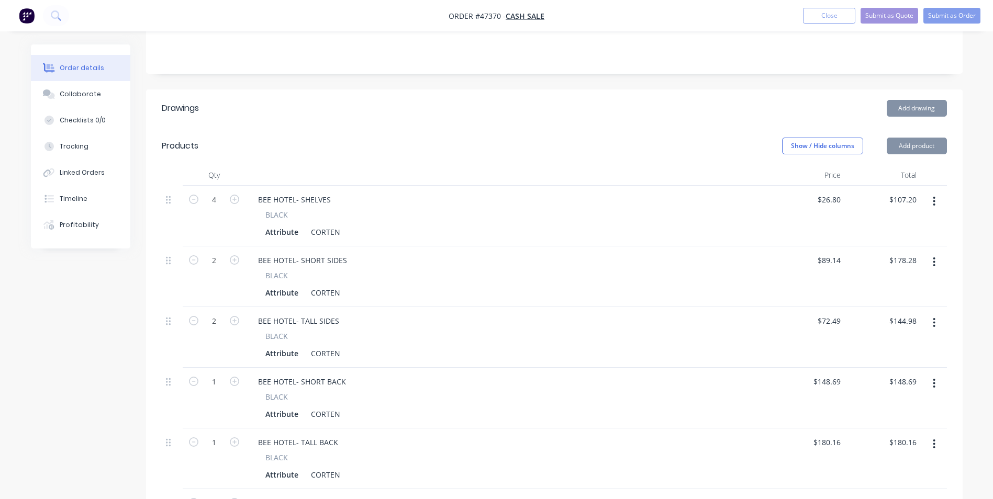
scroll to position [323, 0]
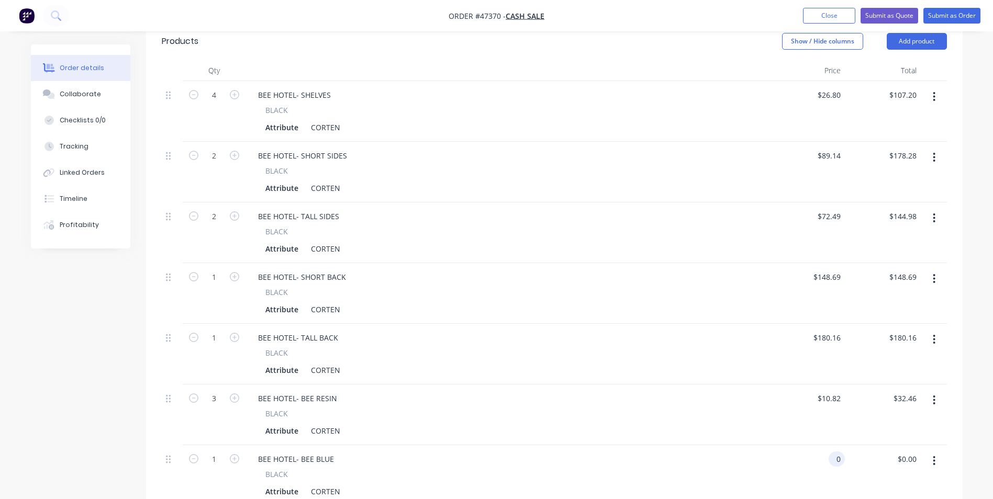
click at [835, 452] on input "0" at bounding box center [839, 459] width 12 height 15
type input "$35.99"
click at [721, 452] on div "BEE HOTEL- BEE BLUE" at bounding box center [507, 459] width 515 height 15
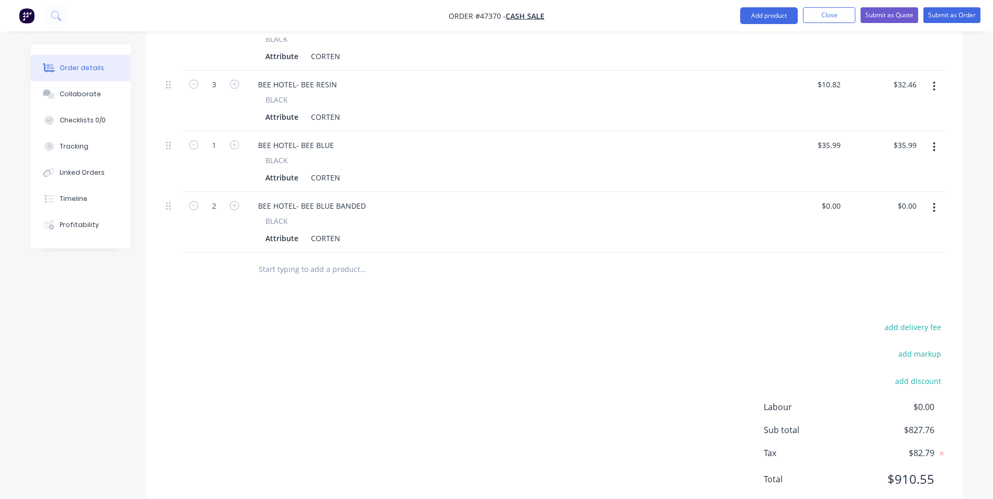
scroll to position [585, 0]
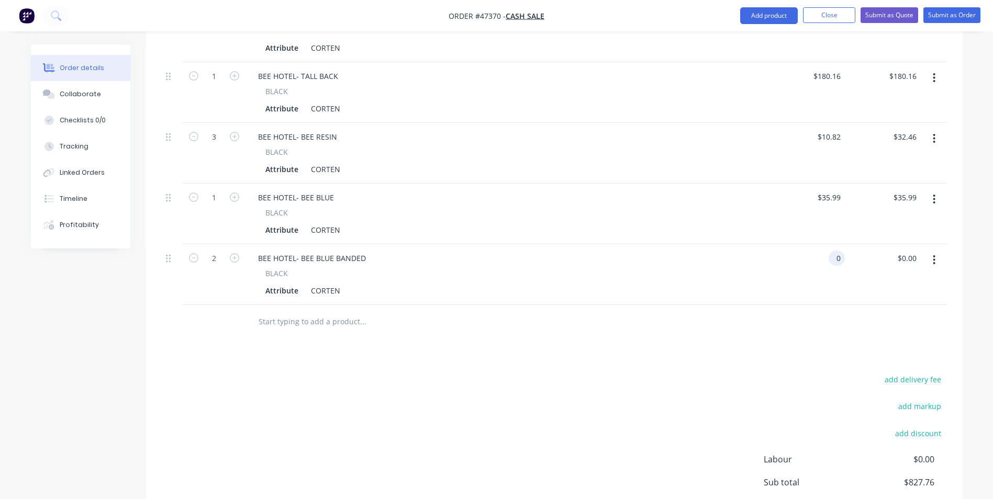
click at [823, 244] on div "0 0" at bounding box center [807, 274] width 76 height 61
type input "$27.42"
type input "$54.84"
click at [728, 283] on div "Attribute CORTEN" at bounding box center [505, 290] width 488 height 15
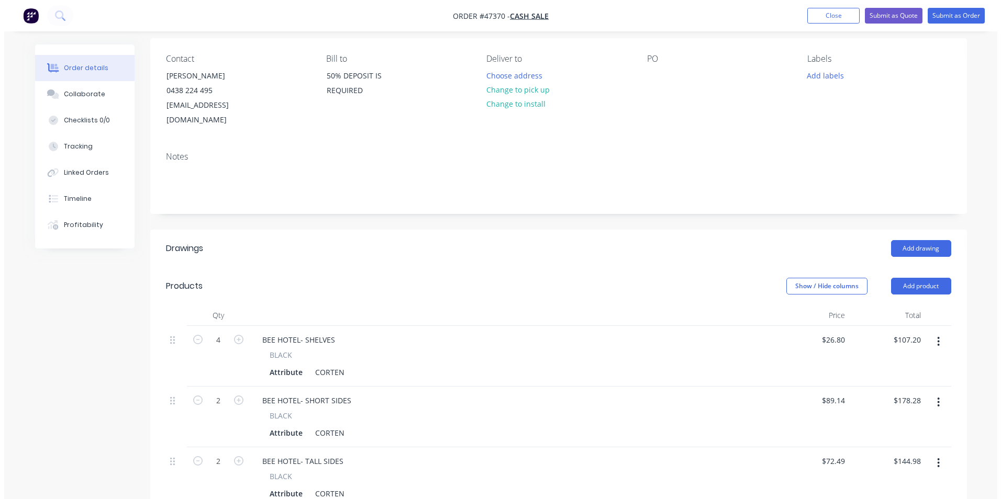
scroll to position [0, 0]
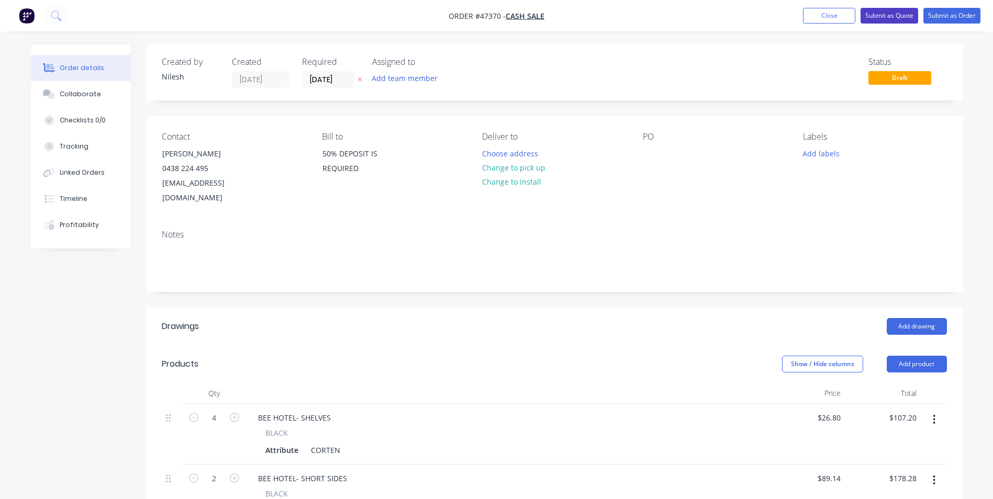
click at [907, 16] on button "Submit as Quote" at bounding box center [889, 16] width 58 height 16
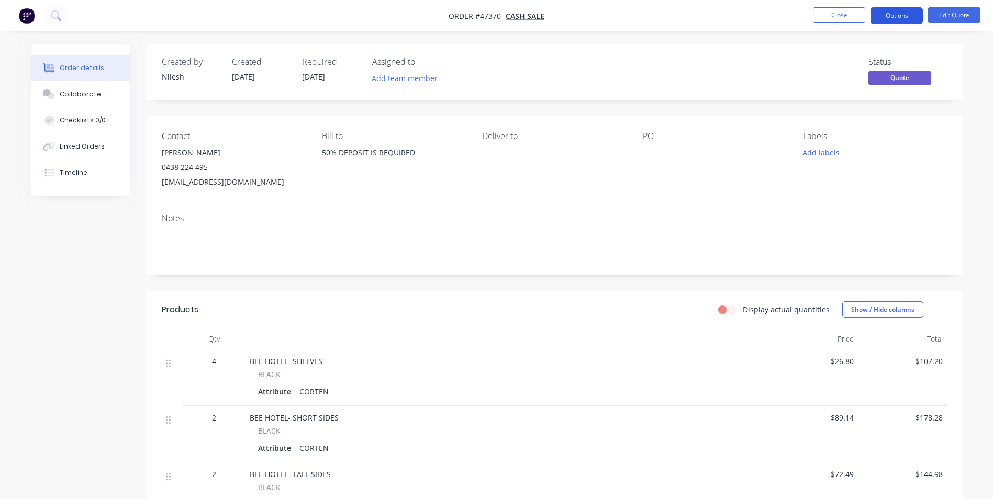
click at [898, 16] on button "Options" at bounding box center [896, 15] width 52 height 17
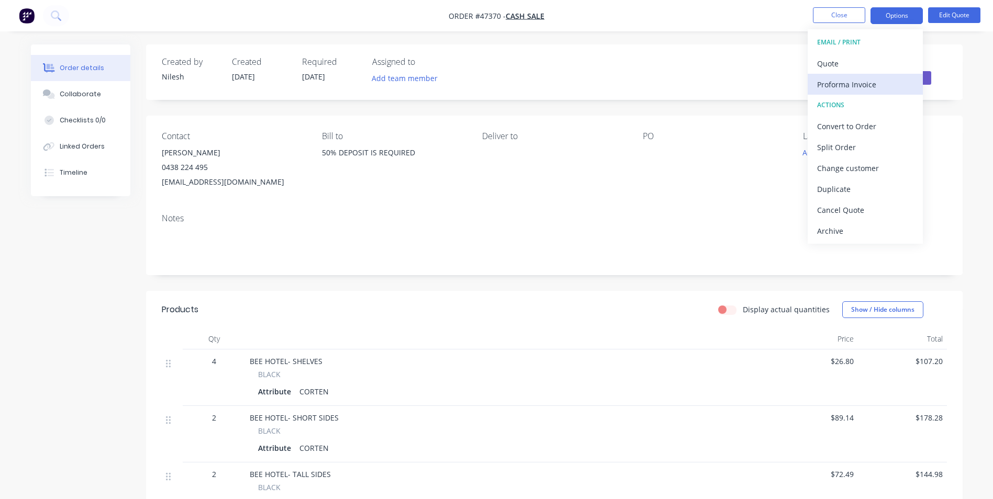
click at [865, 84] on div "Proforma Invoice" at bounding box center [865, 84] width 96 height 15
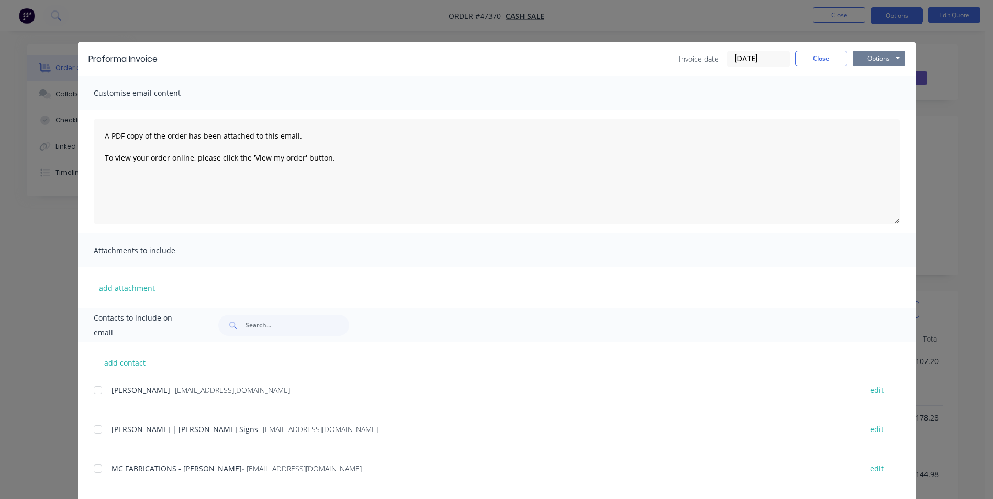
click at [874, 59] on button "Options" at bounding box center [879, 59] width 52 height 16
click at [871, 92] on button "Print" at bounding box center [886, 94] width 67 height 17
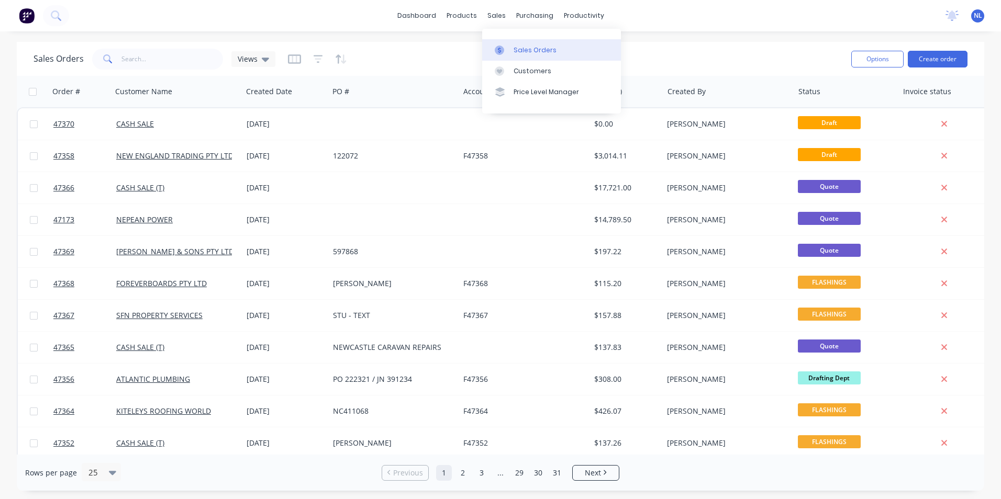
click at [521, 55] on link "Sales Orders" at bounding box center [551, 49] width 139 height 21
click at [167, 58] on input "text" at bounding box center [172, 59] width 102 height 21
type input "IMPACT"
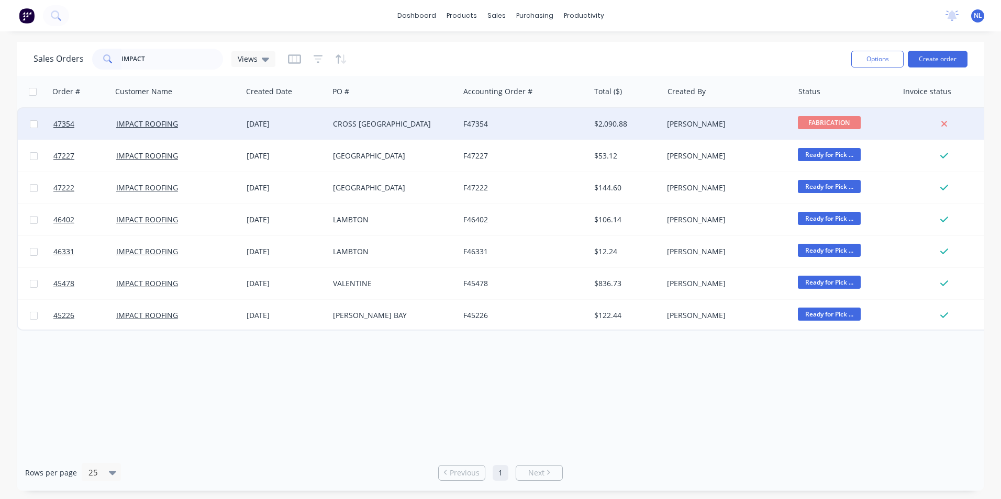
click at [594, 128] on div "$2,090.88" at bounding box center [624, 124] width 61 height 10
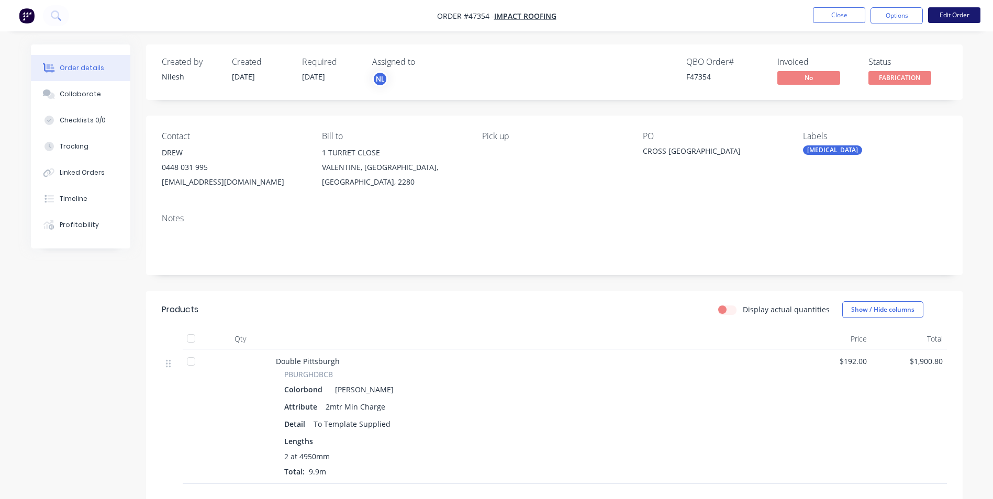
click at [960, 10] on button "Edit Order" at bounding box center [954, 15] width 52 height 16
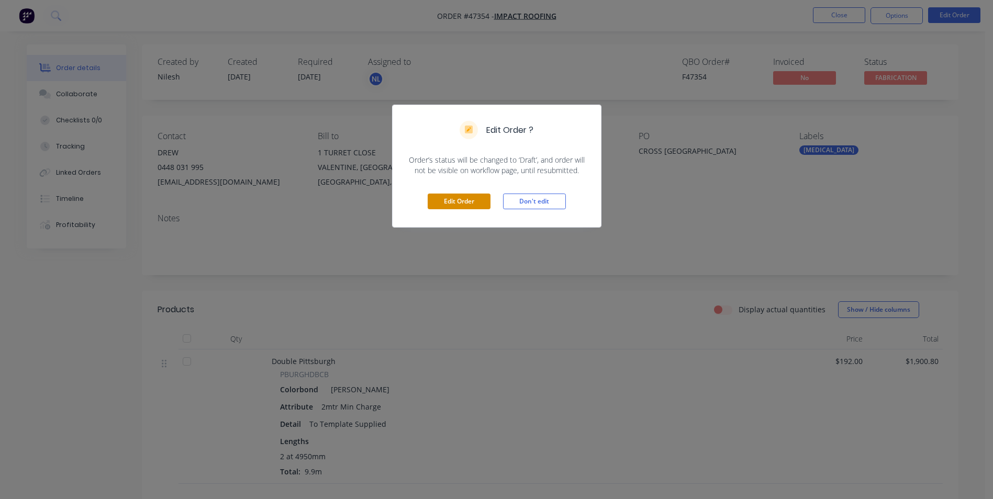
click at [454, 197] on button "Edit Order" at bounding box center [459, 202] width 63 height 16
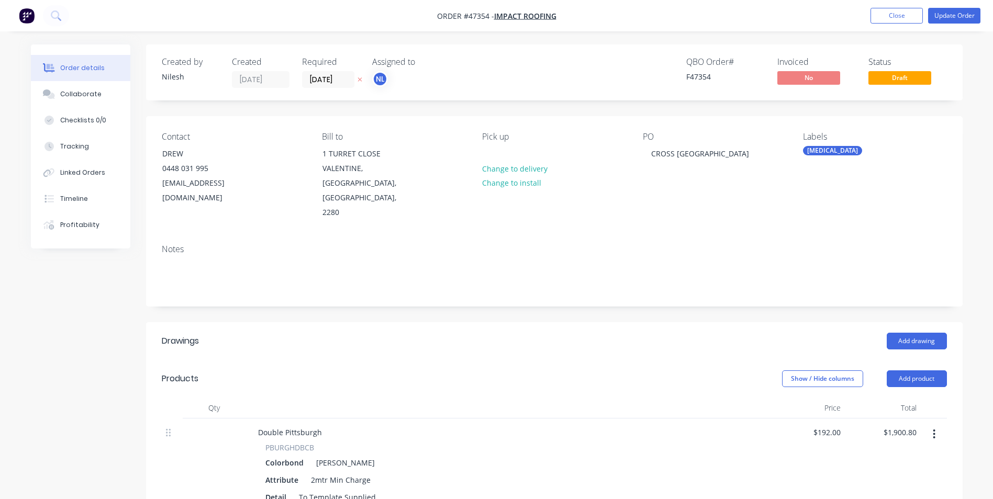
scroll to position [157, 0]
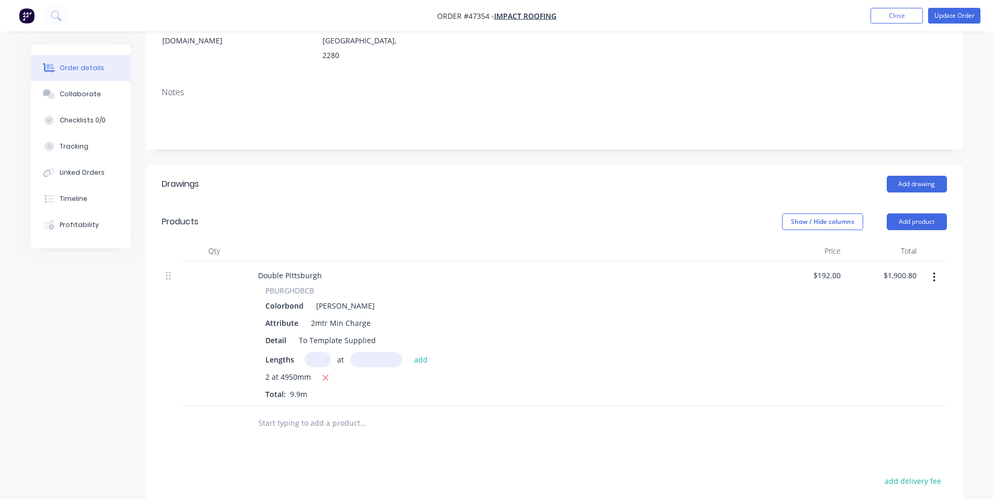
click at [304, 372] on span "2 at 4950mm" at bounding box center [288, 378] width 46 height 13
click at [322, 373] on icon "button" at bounding box center [325, 377] width 7 height 9
type input "$0.00"
click at [321, 352] on input "text" at bounding box center [318, 359] width 26 height 15
type input "1"
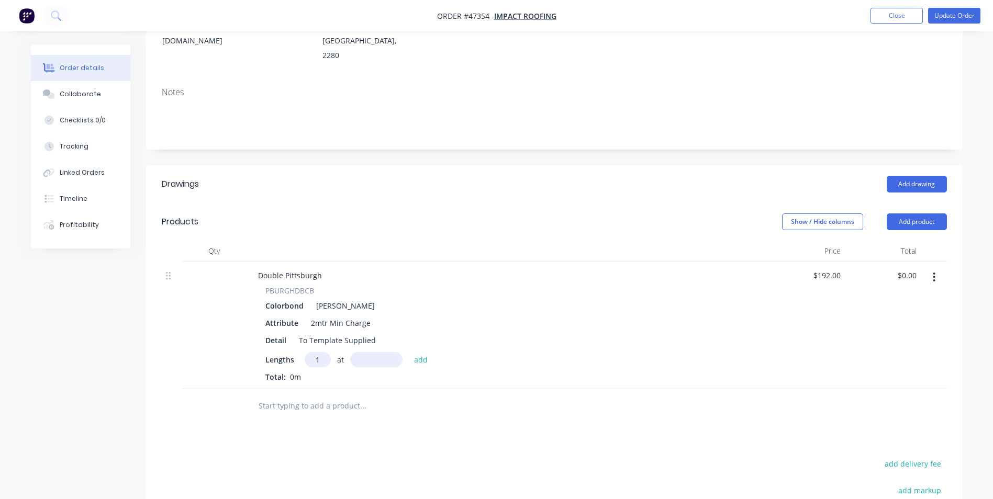
click at [386, 352] on input "text" at bounding box center [376, 359] width 52 height 15
type input "4950mm"
click at [635, 241] on div at bounding box center [506, 251] width 523 height 21
click at [417, 352] on button "add" at bounding box center [421, 359] width 25 height 14
type input "$950.40"
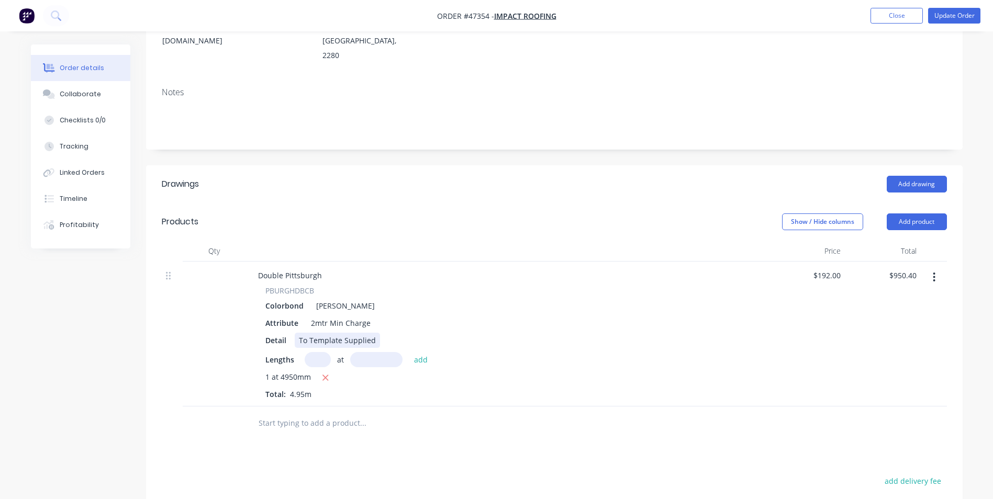
click at [485, 333] on div "Detail To Template Supplied" at bounding box center [505, 340] width 488 height 15
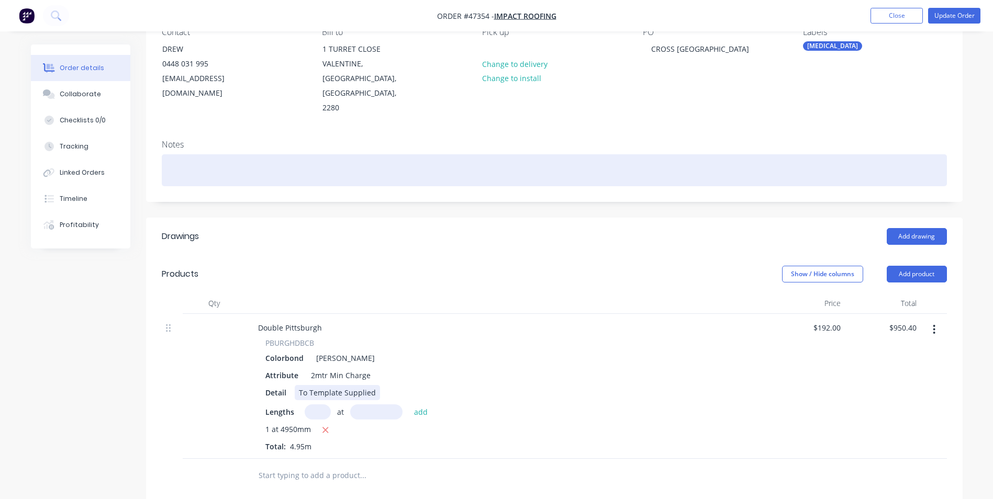
scroll to position [52, 0]
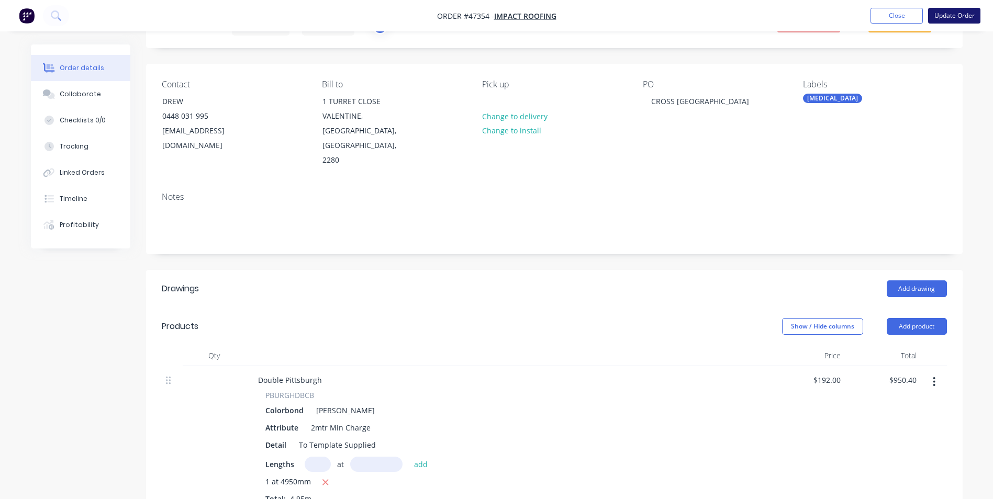
click at [970, 18] on button "Update Order" at bounding box center [954, 16] width 52 height 16
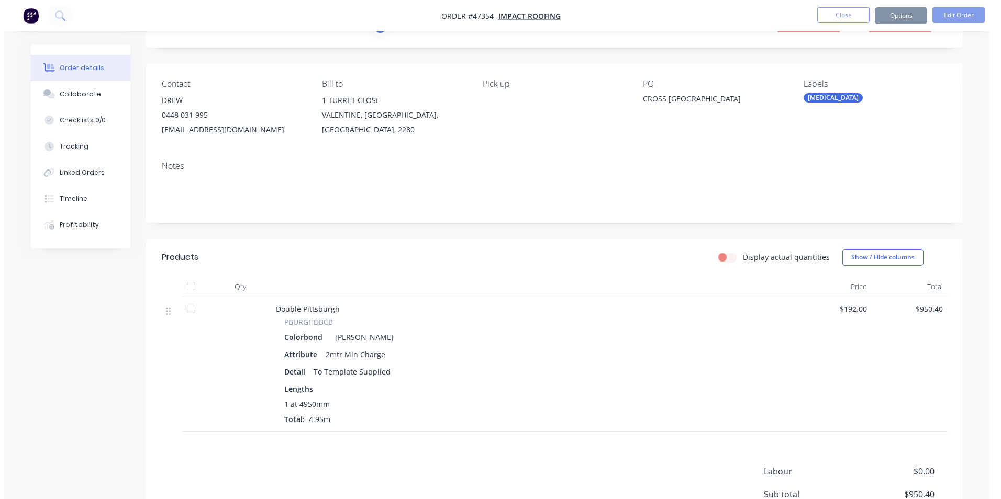
scroll to position [0, 0]
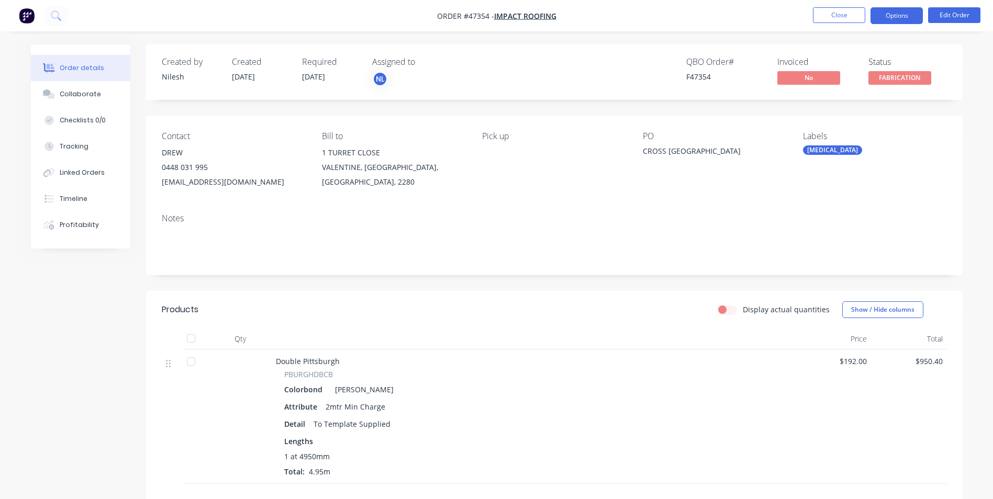
click at [912, 19] on button "Options" at bounding box center [896, 15] width 52 height 17
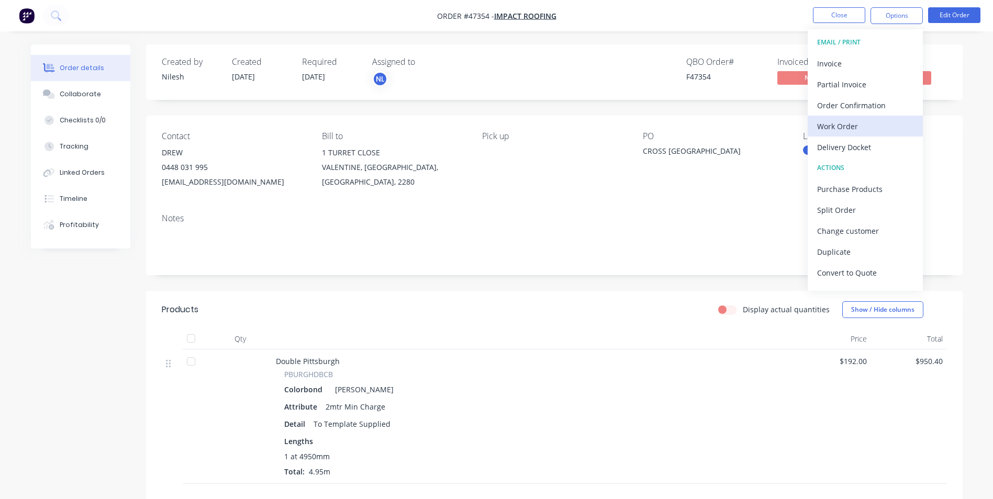
click at [854, 119] on div "Work Order" at bounding box center [865, 126] width 96 height 15
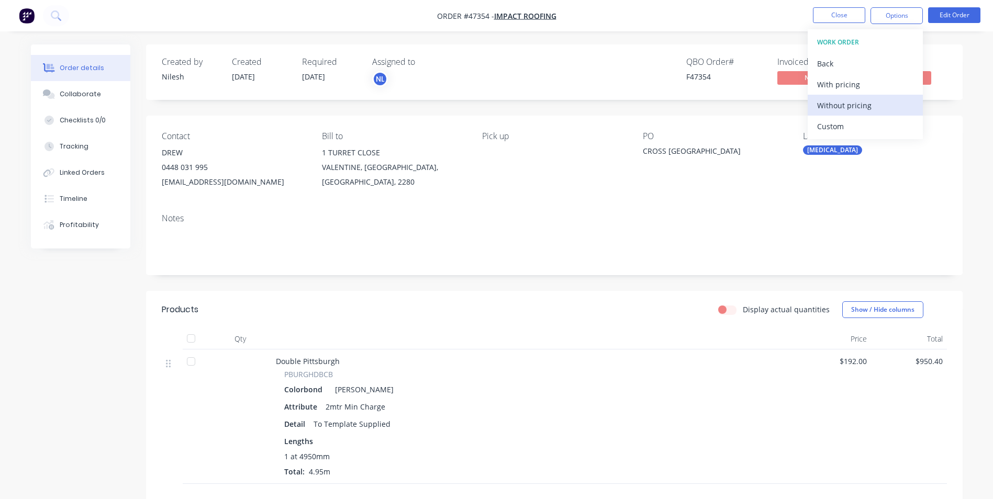
click at [860, 105] on div "Without pricing" at bounding box center [865, 105] width 96 height 15
click at [497, 342] on div at bounding box center [533, 339] width 523 height 21
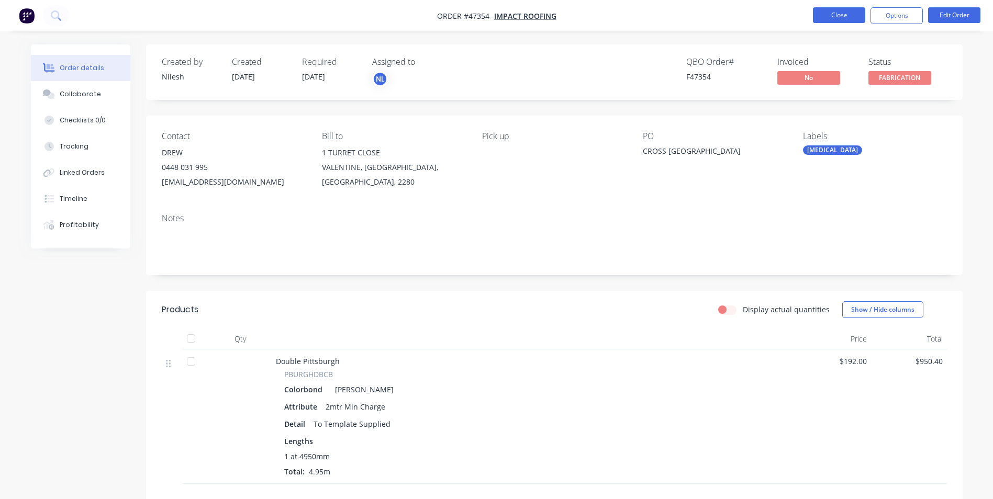
click at [838, 22] on button "Close" at bounding box center [839, 15] width 52 height 16
